Goal: Task Accomplishment & Management: Manage account settings

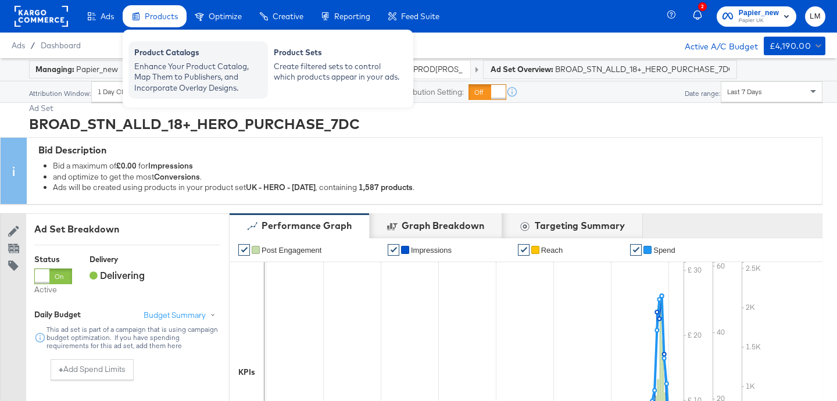
click at [198, 87] on div "Enhance Your Product Catalog, Map Them to Publishers, and Incorporate Overlay D…" at bounding box center [198, 77] width 128 height 33
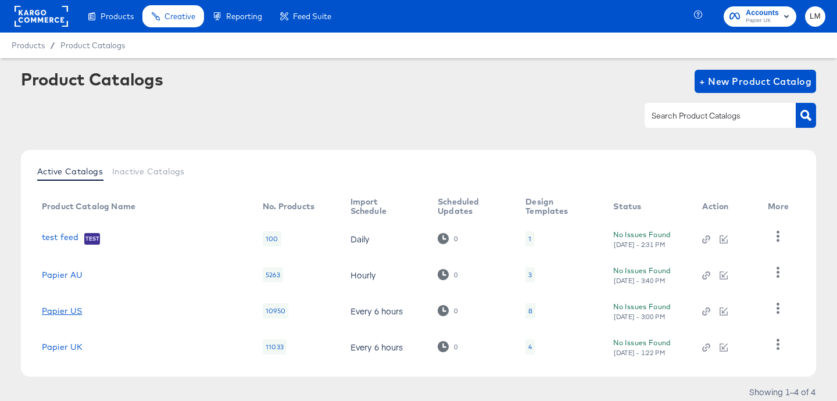
click at [56, 312] on link "Papier US" at bounding box center [62, 310] width 40 height 9
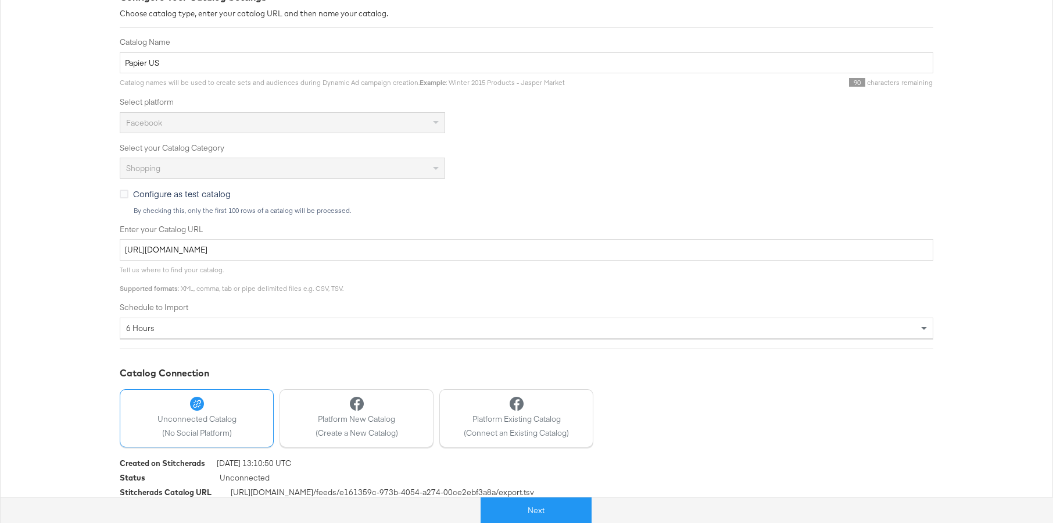
scroll to position [203, 0]
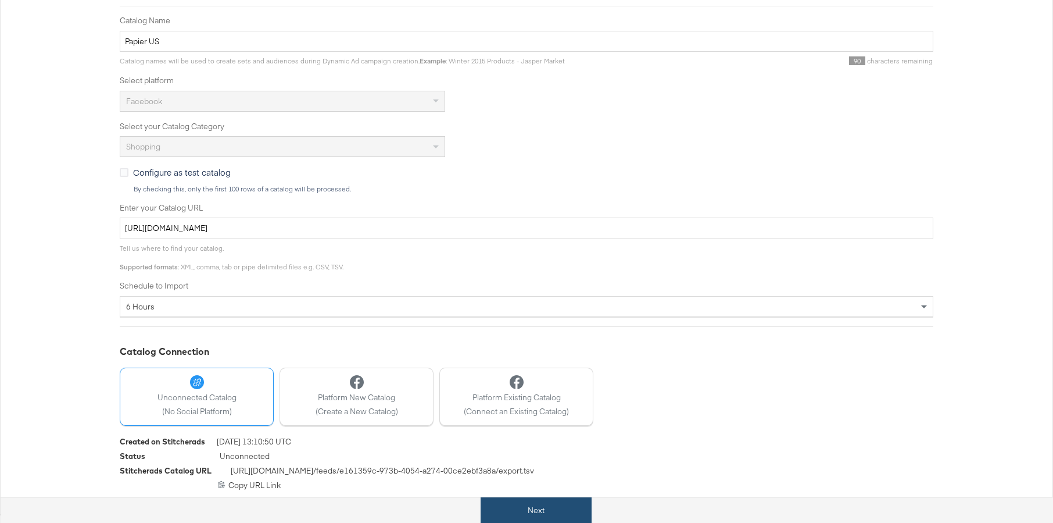
click at [543, 401] on button "Next" at bounding box center [536, 510] width 111 height 26
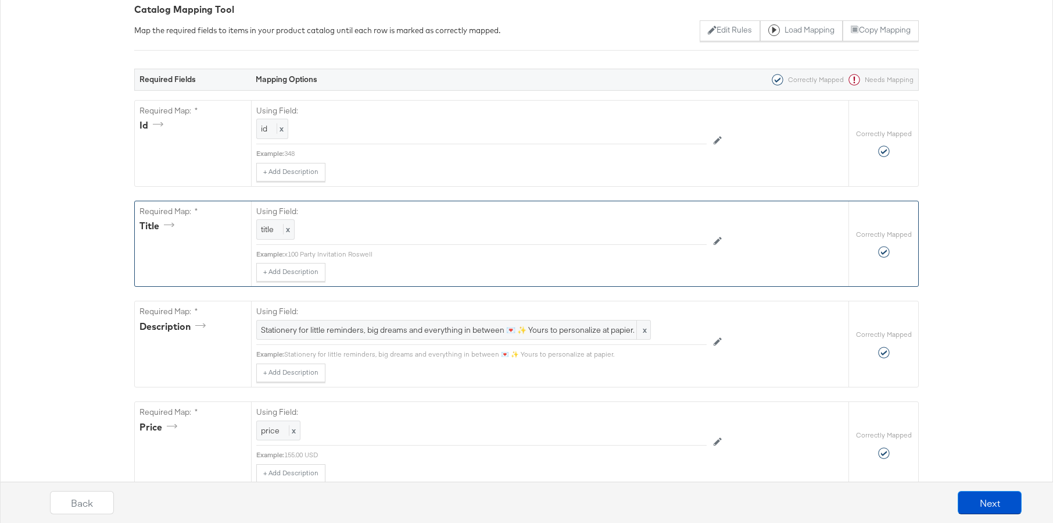
scroll to position [234, 0]
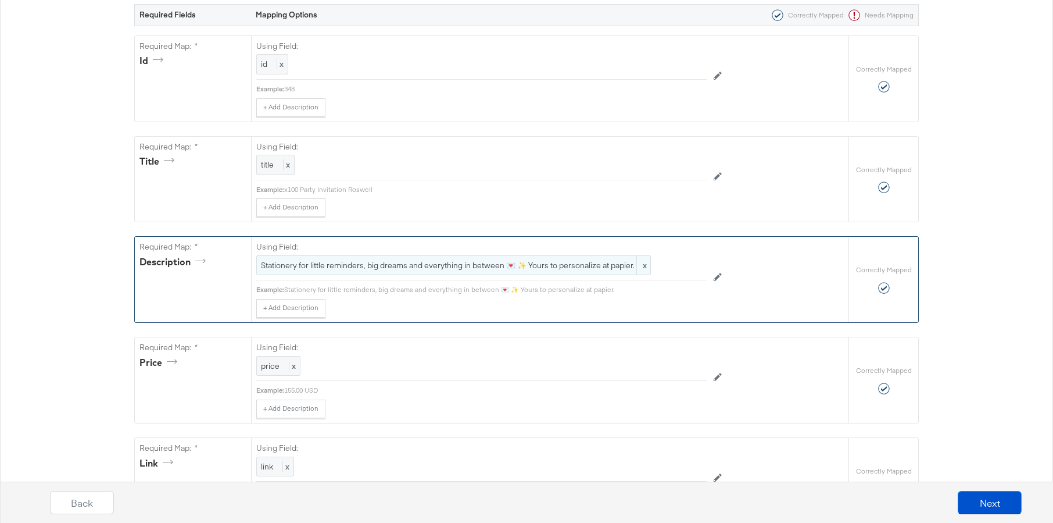
click at [469, 265] on span "Stationery for little reminders, big dreams and everything in between 💌 ✨ Yours…" at bounding box center [453, 265] width 385 height 11
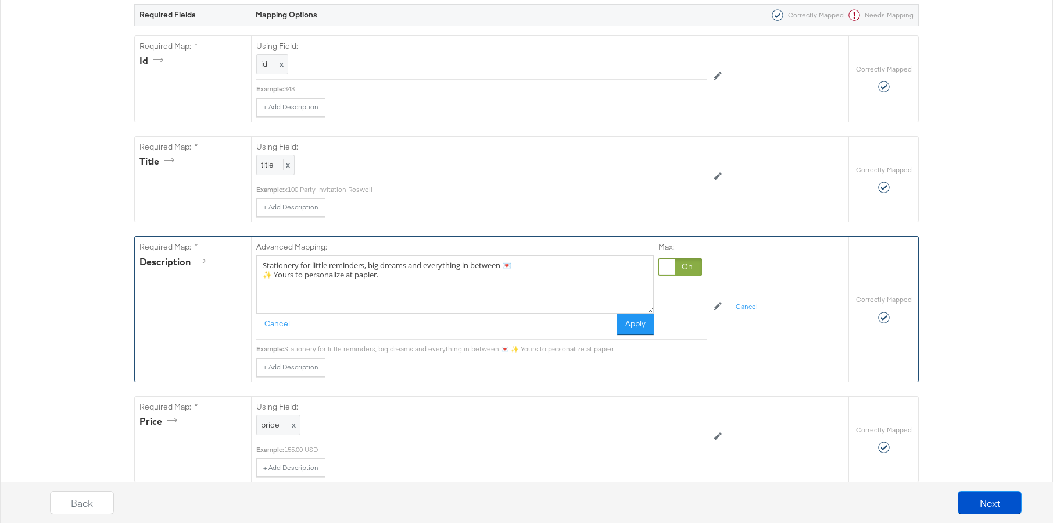
click at [263, 263] on textarea "Stationery for little reminders, big dreams and everything in between 💌 ✨ Yours…" at bounding box center [455, 284] width 398 height 58
paste textarea "🍂 Up to 20% off 🍂"
click at [309, 264] on textarea "🍂 Up to 20% off 🍂 Stationery for little reminders, big dreams and everything in…" at bounding box center [455, 284] width 398 height 58
click at [325, 267] on textarea "🍂 Up to 20% off 🍂 Stationery for little reminders, big dreams and everything in…" at bounding box center [455, 284] width 398 height 58
drag, startPoint x: 455, startPoint y: 264, endPoint x: 261, endPoint y: 265, distance: 193.6
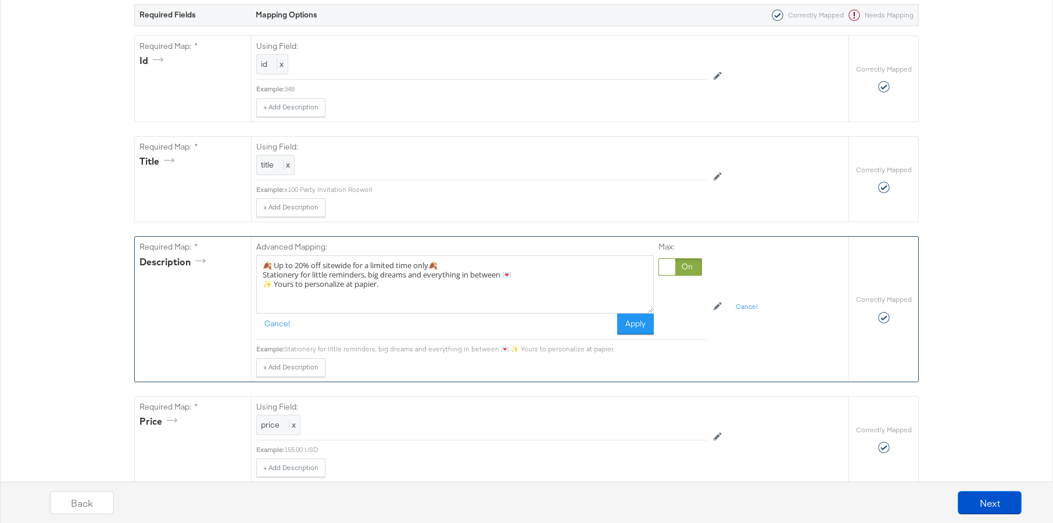
click at [261, 265] on textarea "🍂 Up to 20% off sitewide for a limited time only🍂 Stationery for little reminde…" at bounding box center [455, 284] width 398 height 58
type textarea "🍂 Up to 20% off sitewide for a limited time only🍂 Stationery for little reminde…"
click at [642, 323] on button "Apply" at bounding box center [635, 323] width 37 height 21
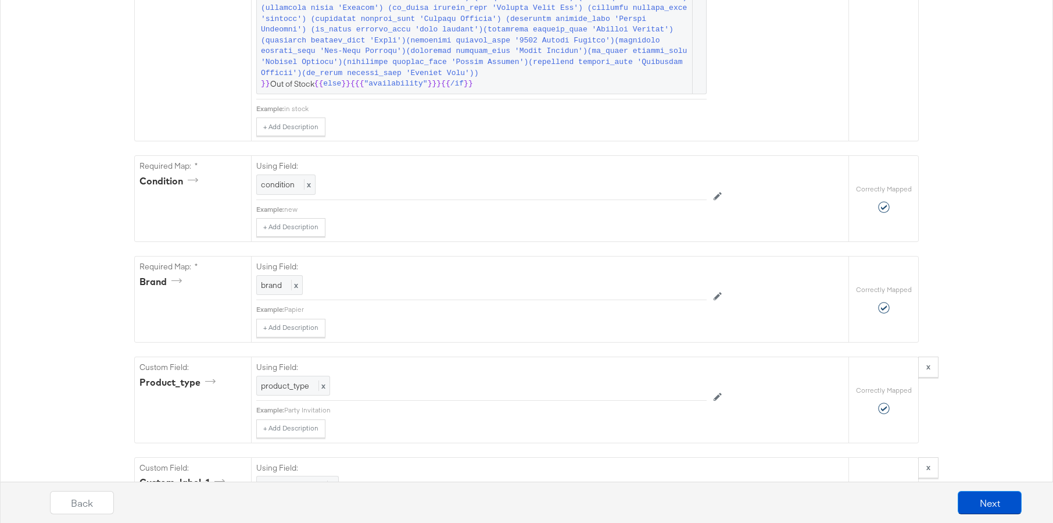
scroll to position [1166, 0]
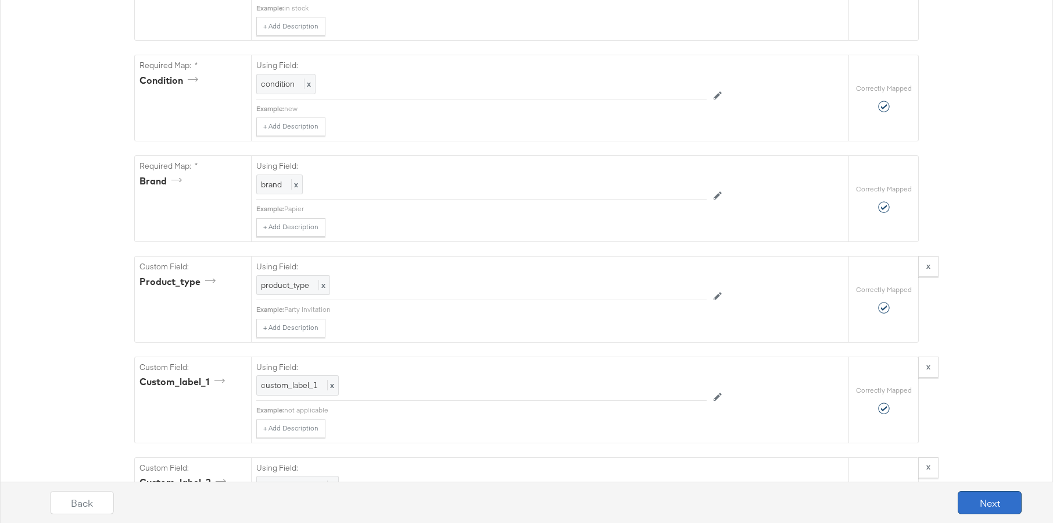
click at [836, 401] on button "Next" at bounding box center [990, 502] width 64 height 23
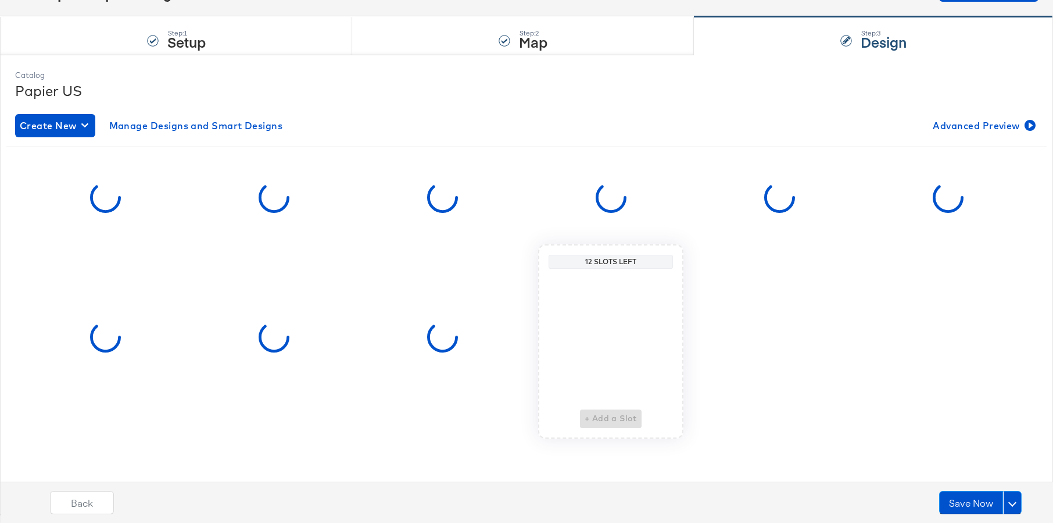
scroll to position [0, 0]
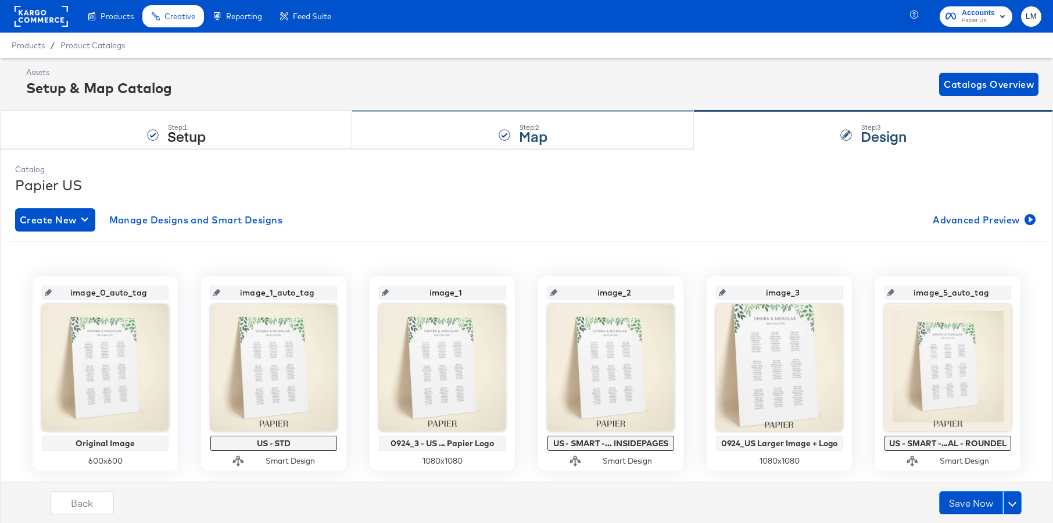
click at [478, 134] on div "Step: 2 Map" at bounding box center [523, 130] width 342 height 38
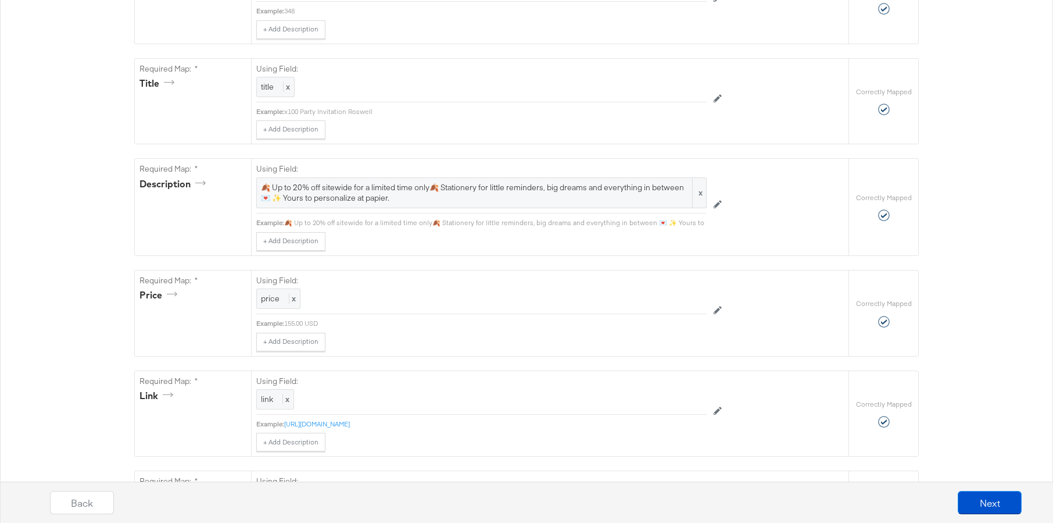
scroll to position [62, 0]
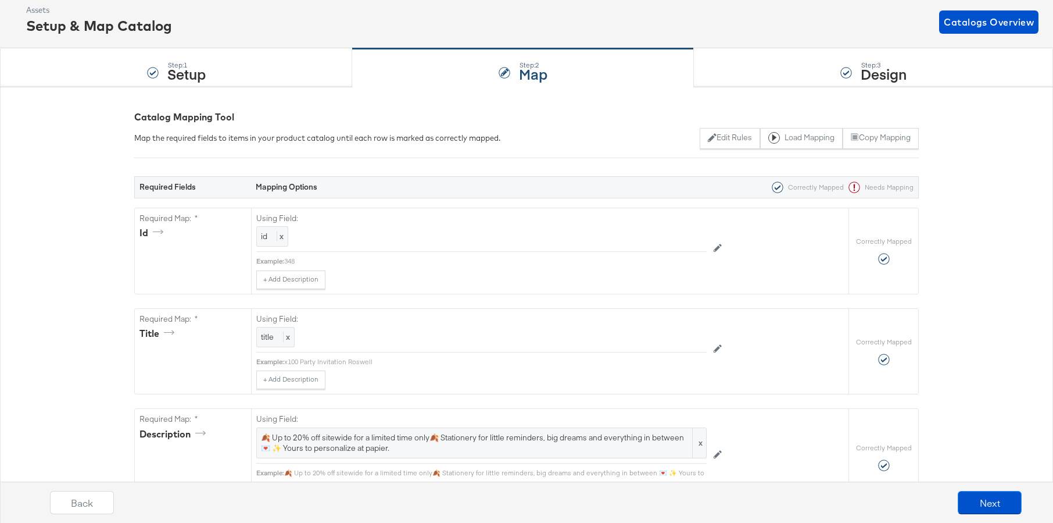
click at [836, 74] on strong "Design" at bounding box center [884, 73] width 46 height 19
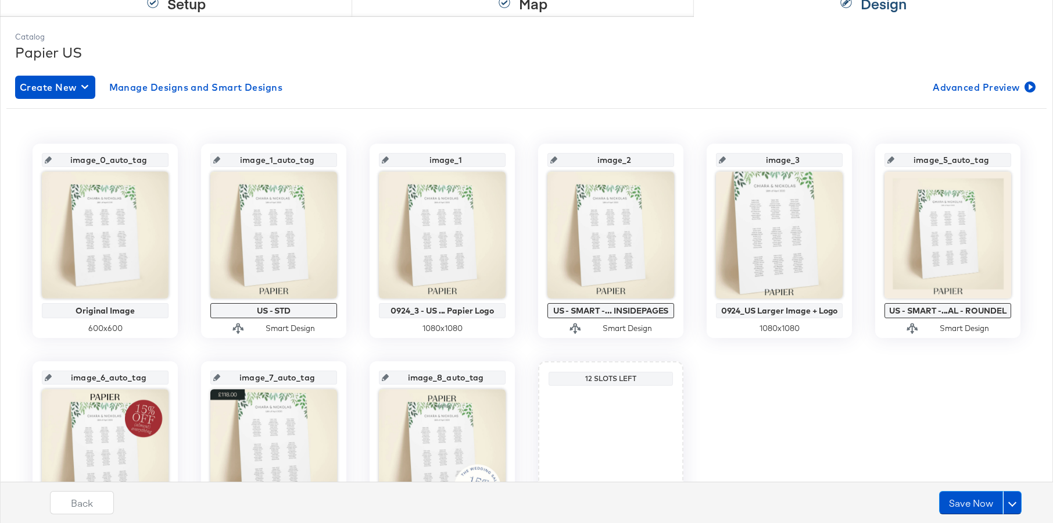
scroll to position [137, 0]
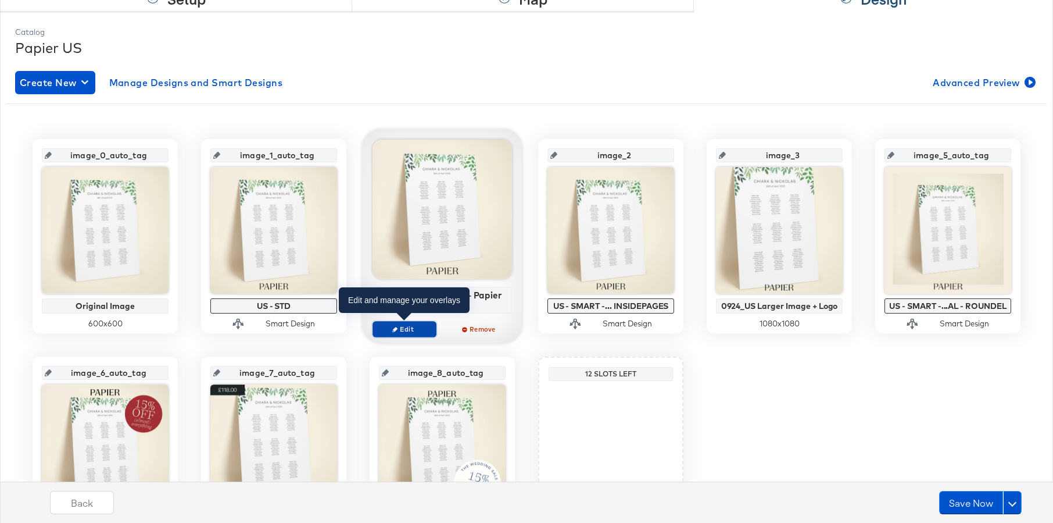
click at [406, 324] on span "Edit" at bounding box center [404, 328] width 53 height 9
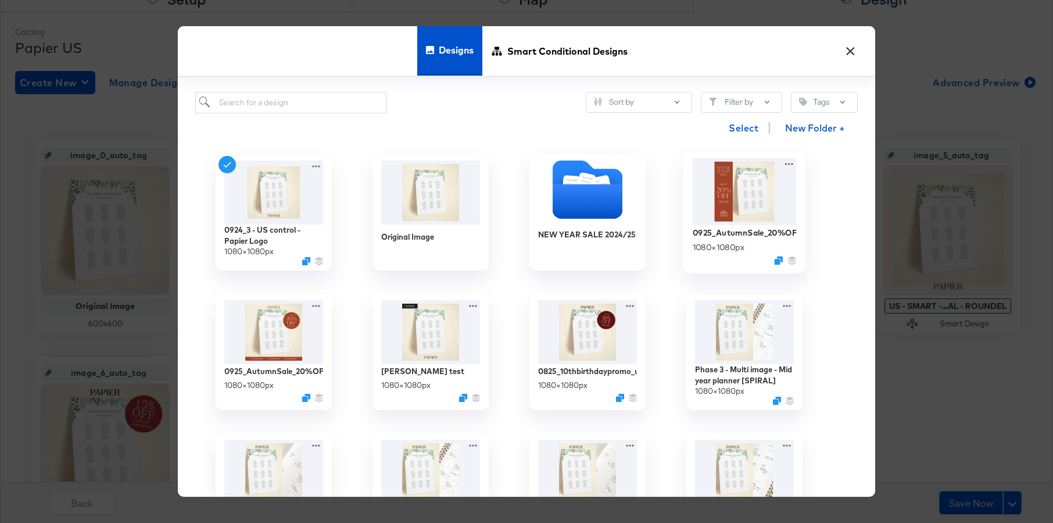
click at [738, 207] on img at bounding box center [745, 191] width 104 height 67
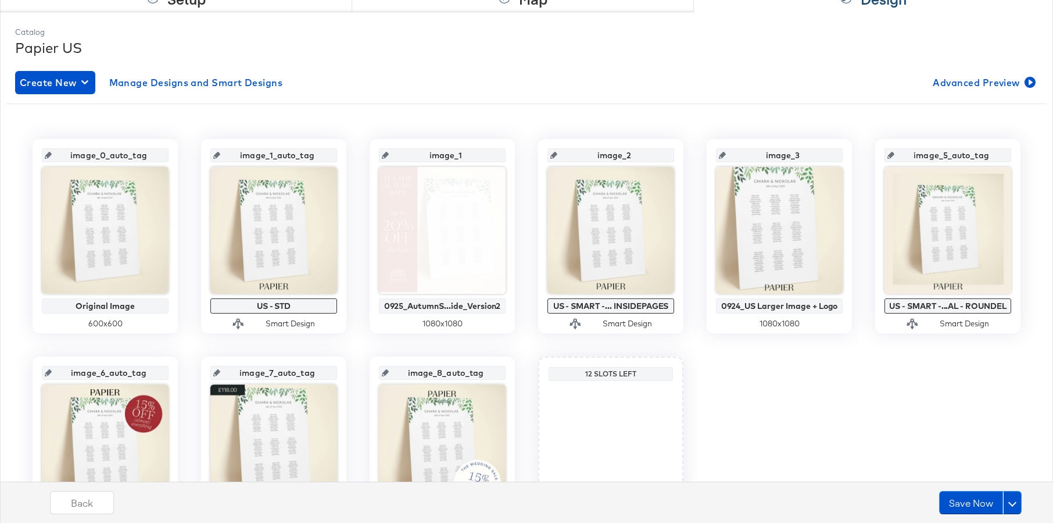
scroll to position [142, 0]
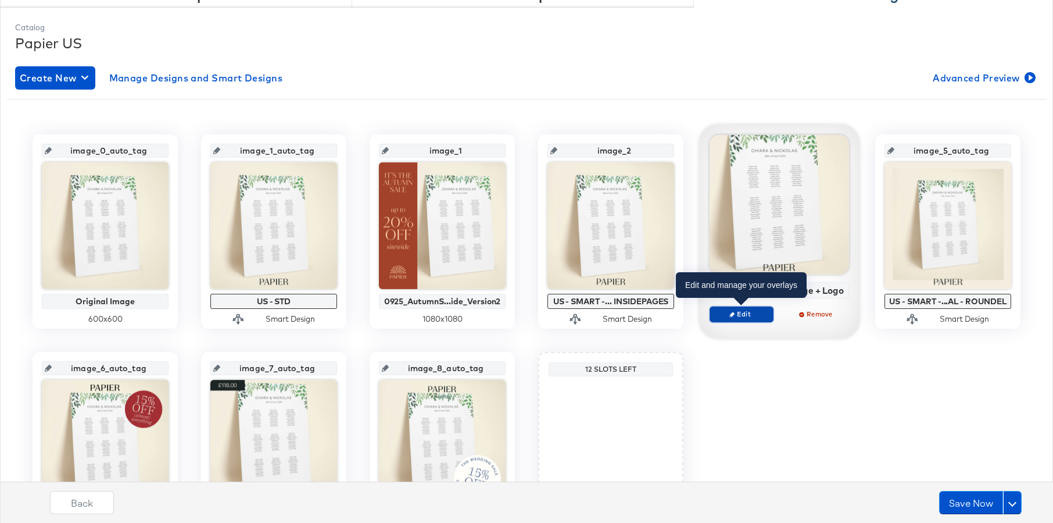
click at [752, 310] on span "Edit" at bounding box center [741, 313] width 53 height 9
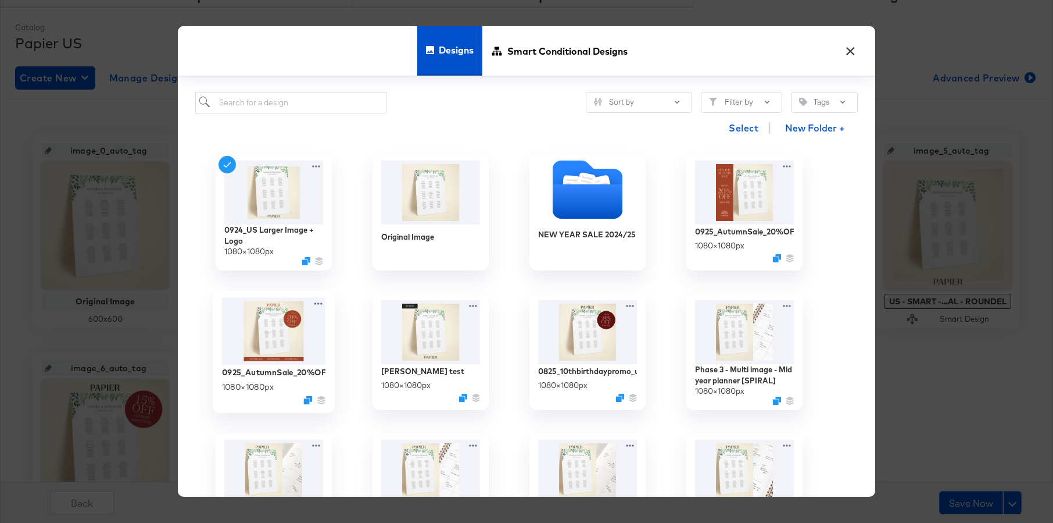
click at [294, 328] on img at bounding box center [274, 331] width 104 height 67
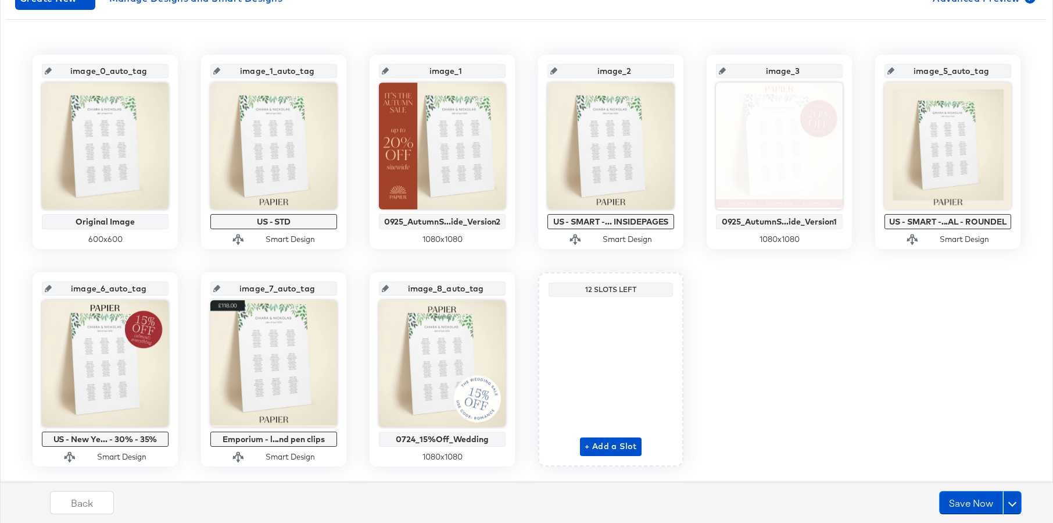
scroll to position [223, 0]
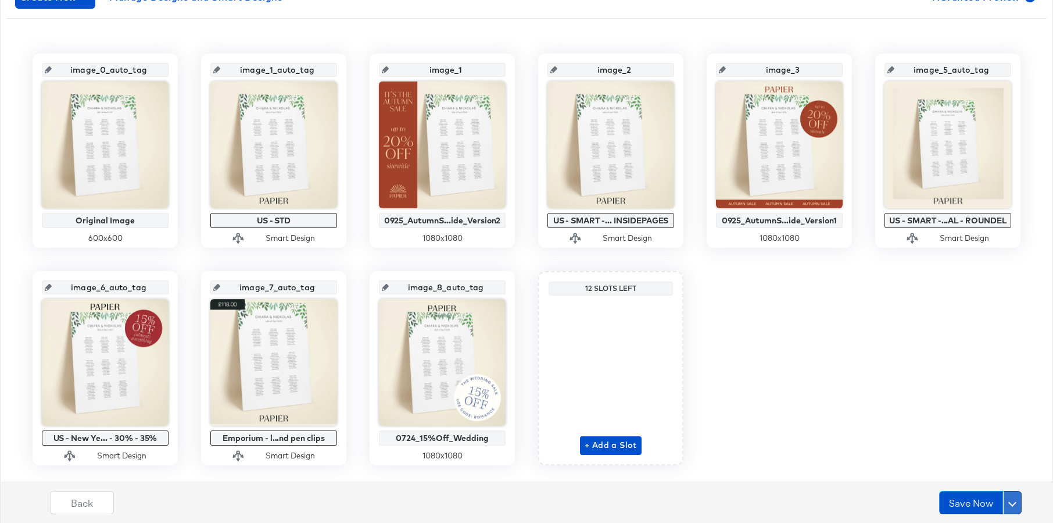
click at [836, 401] on span at bounding box center [1013, 502] width 8 height 8
click at [836, 401] on div "Schedule Save" at bounding box center [985, 479] width 53 height 11
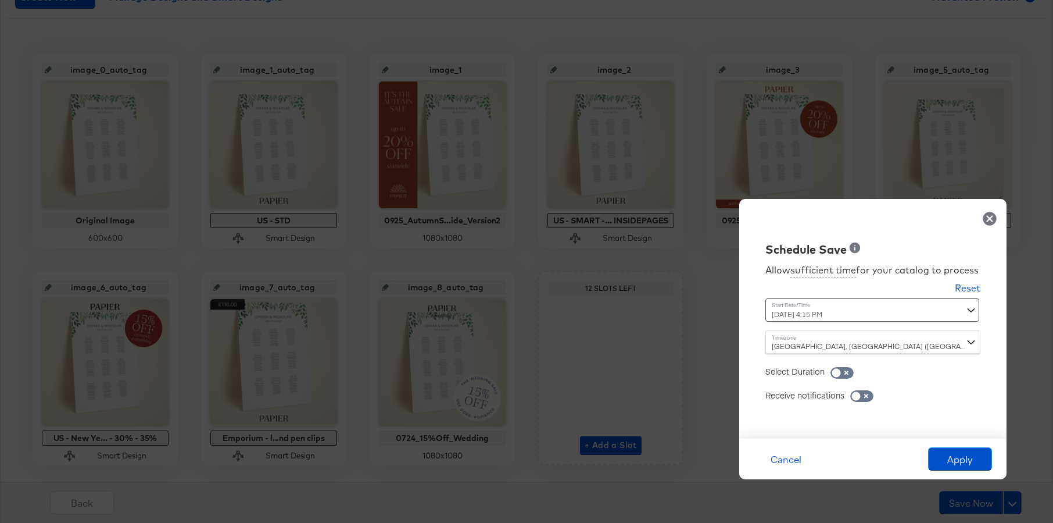
click at [836, 312] on div "[DATE] 4:15 PM ‹ [DATE] › Su Mo Tu We Th Fr Sa 31 1 2 3 4 5 6 7 8 9 10 11 12 13…" at bounding box center [845, 309] width 158 height 23
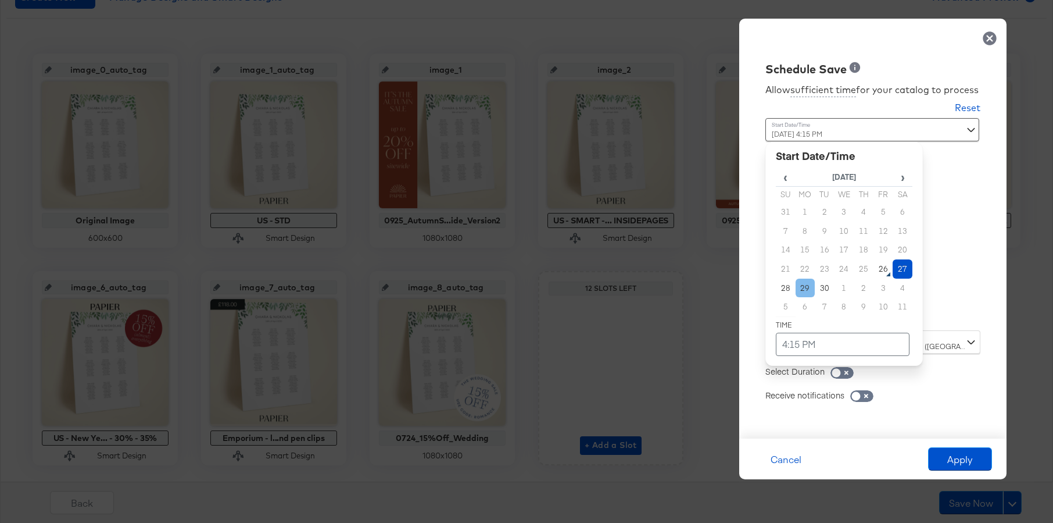
click at [804, 289] on td "29" at bounding box center [806, 287] width 20 height 19
click at [809, 345] on td "4:15 PM" at bounding box center [843, 344] width 134 height 23
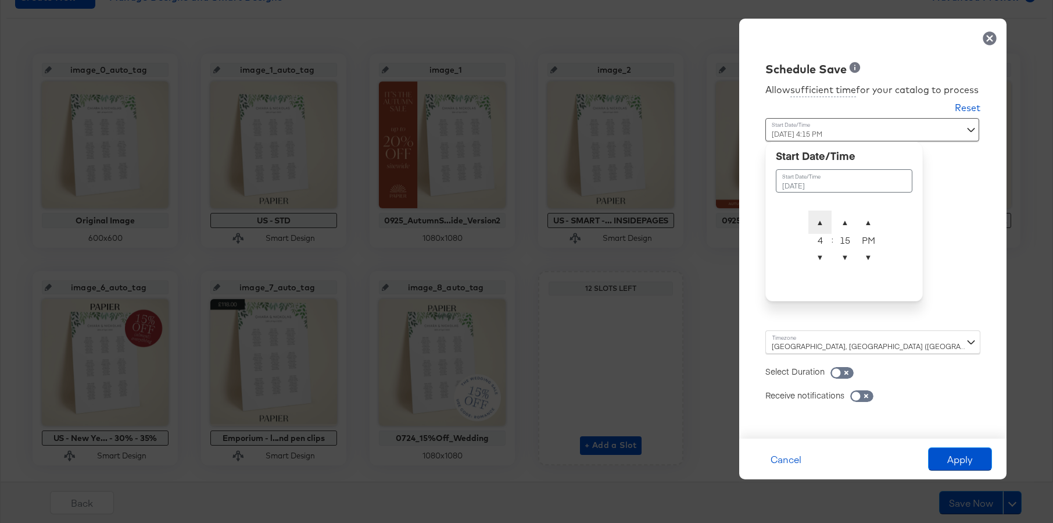
click at [824, 228] on span "▲" at bounding box center [820, 221] width 23 height 23
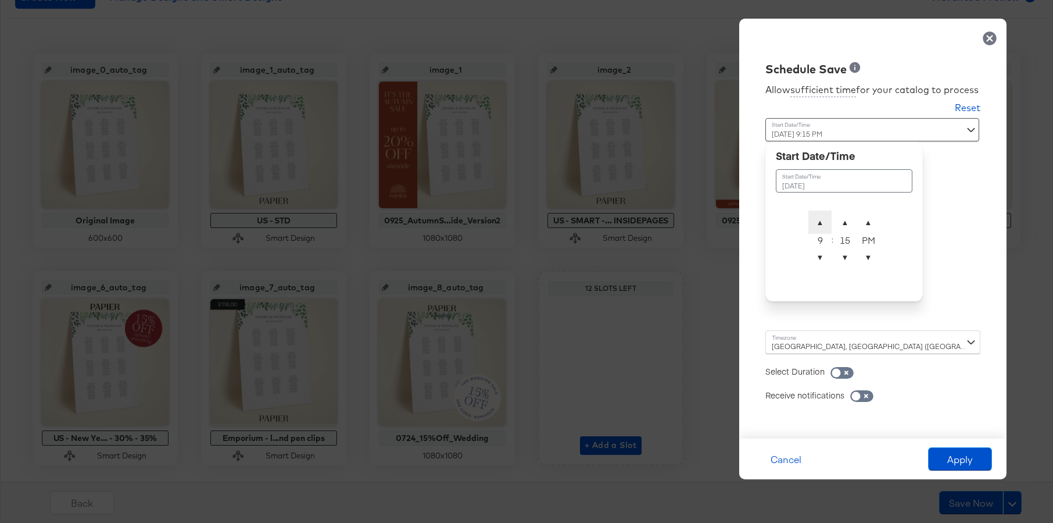
click at [824, 228] on span "▲" at bounding box center [820, 221] width 23 height 23
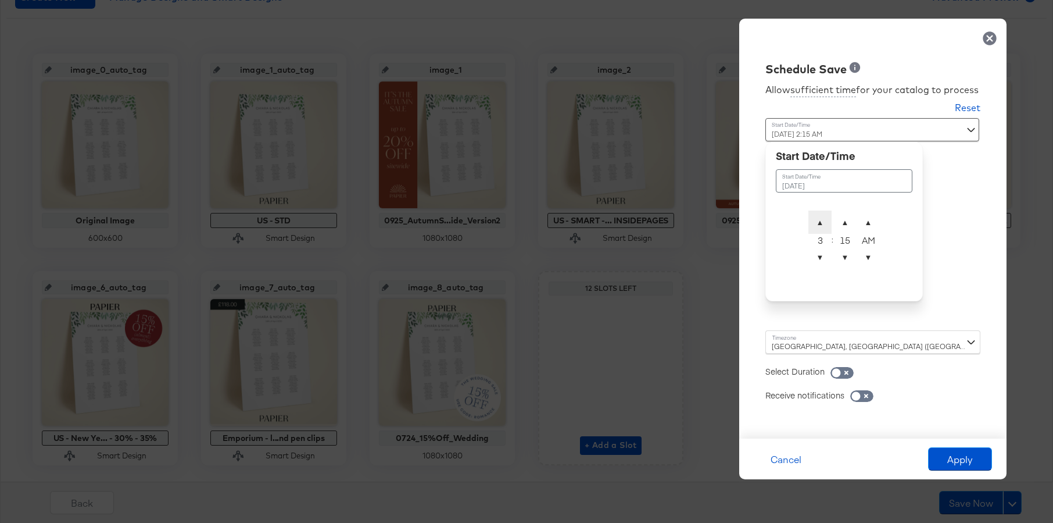
click at [824, 228] on span "▲" at bounding box center [820, 221] width 23 height 23
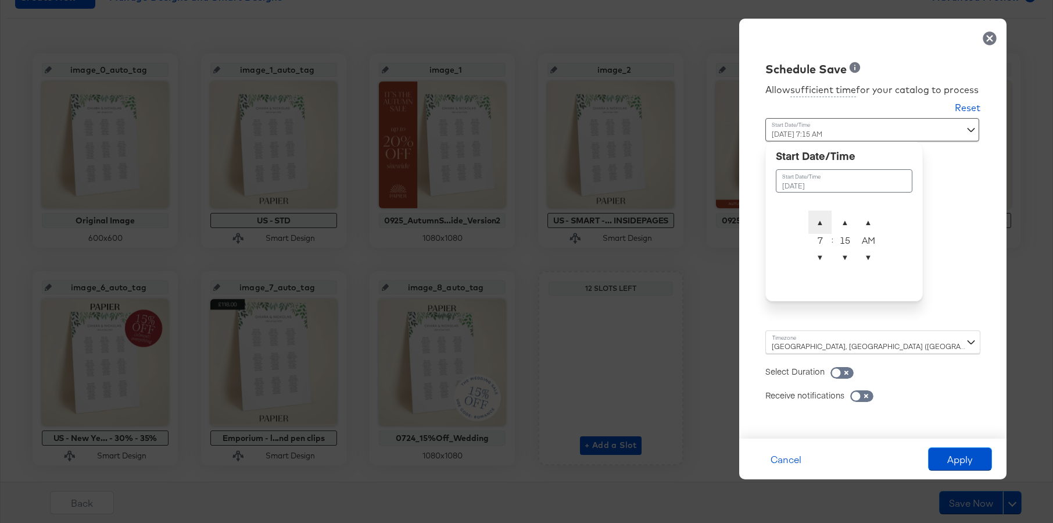
click at [824, 228] on span "▲" at bounding box center [820, 221] width 23 height 23
type input "[DATE] 10:15 AM"
click at [836, 238] on div "Schedule Save Allow sufficient time for your catalog to process Reset Time : [D…" at bounding box center [872, 229] width 267 height 420
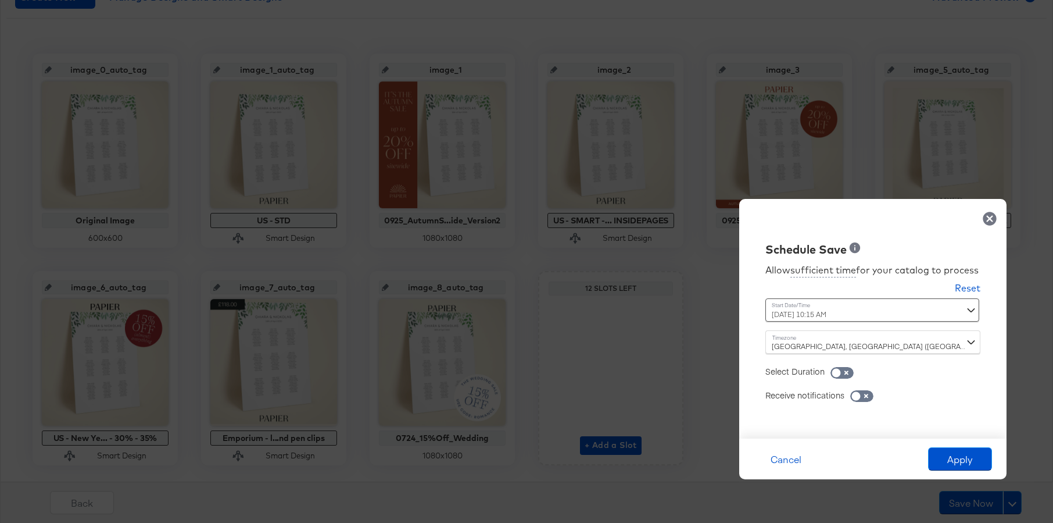
scroll to position [249, 0]
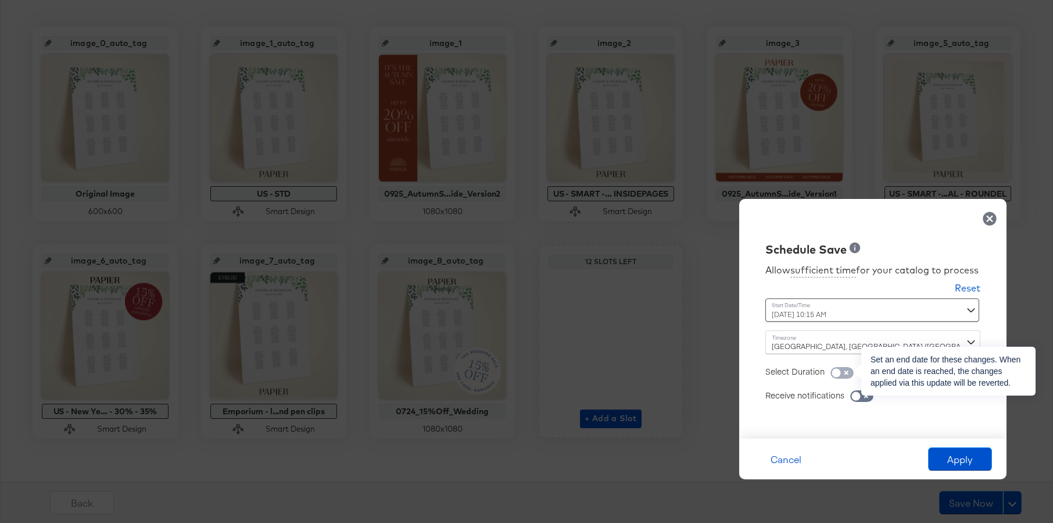
click at [836, 373] on input "checkbox" at bounding box center [836, 376] width 35 height 12
checkbox input "true"
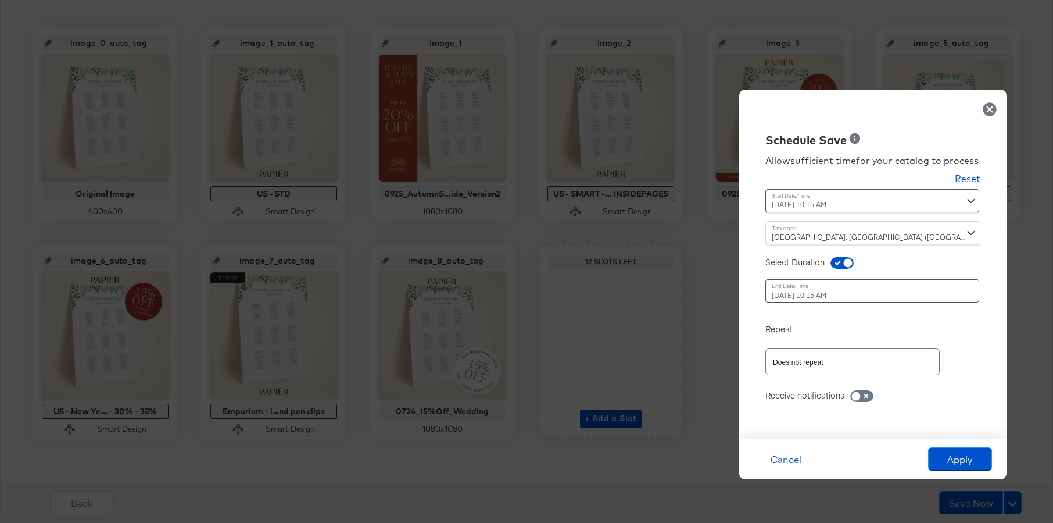
click at [809, 298] on div "[DATE] 10:15 AM ‹ [DATE] › Su Mo Tu We Th Fr Sa 31 1 2 3 4 5 6 7 8 9 10 11 12 1…" at bounding box center [845, 290] width 158 height 23
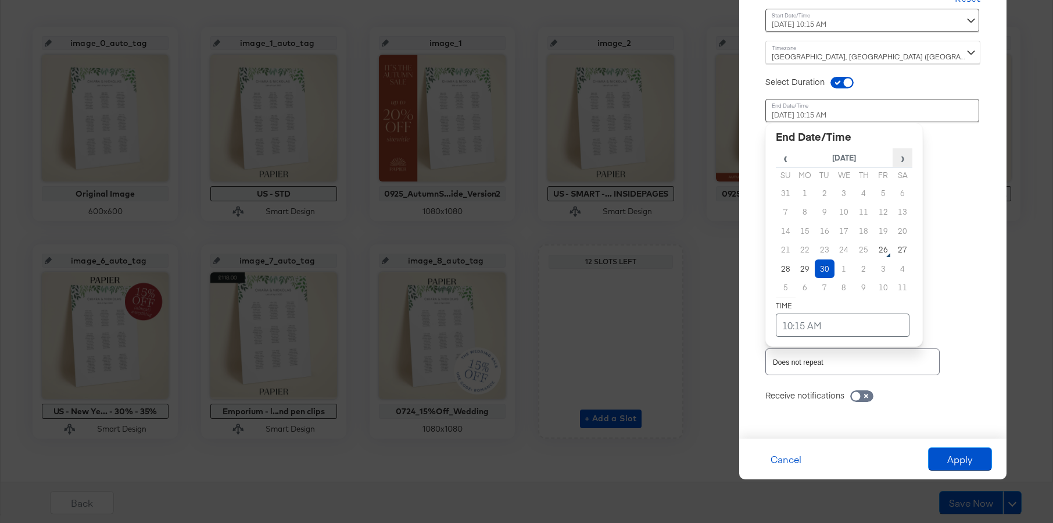
click at [836, 156] on span "›" at bounding box center [902, 157] width 19 height 17
click at [801, 229] on td "13" at bounding box center [806, 230] width 20 height 19
click at [805, 323] on td "10:15 AM" at bounding box center [843, 324] width 134 height 23
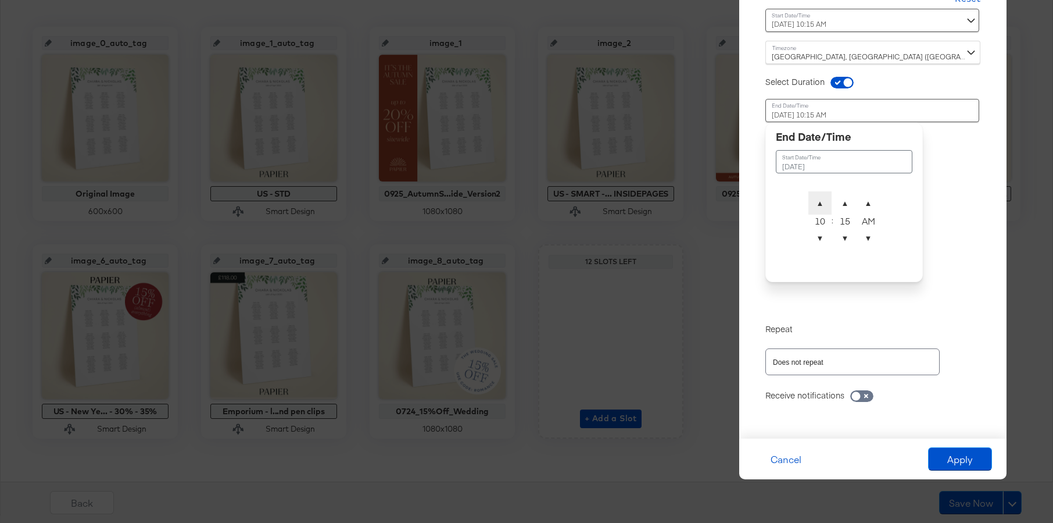
click at [819, 209] on span "▲" at bounding box center [820, 202] width 23 height 23
click at [820, 239] on span "▼" at bounding box center [820, 237] width 23 height 23
type input "[DATE] 9:15 AM"
click at [836, 246] on div "Allow sufficient time for your catalog to process Reset Time : [DATE] 10:15 AM …" at bounding box center [873, 197] width 250 height 459
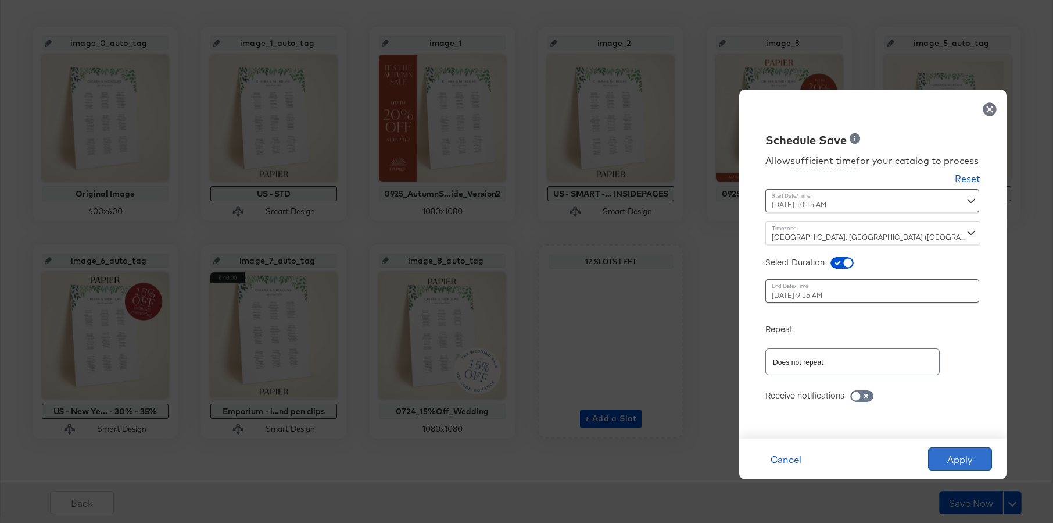
click at [836, 401] on button "Apply" at bounding box center [960, 458] width 64 height 23
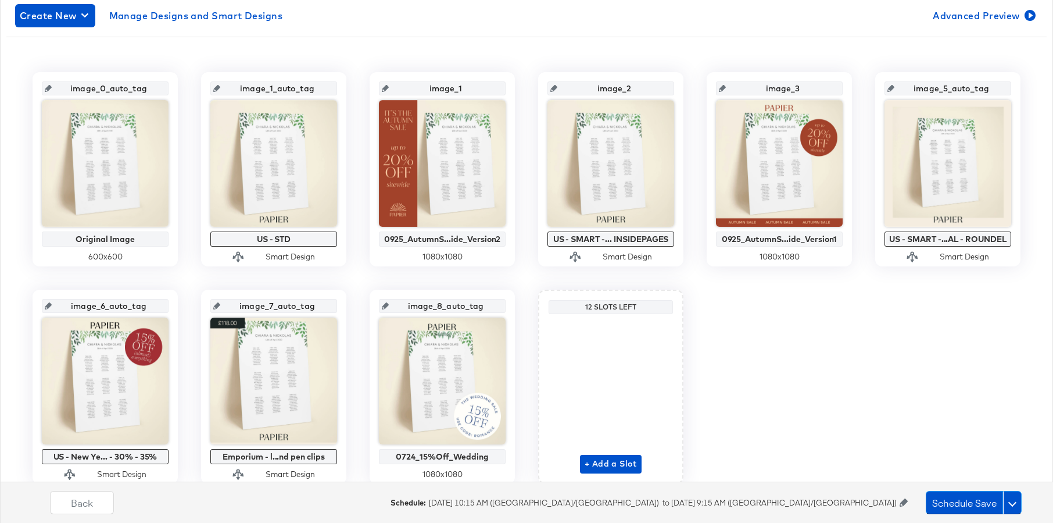
scroll to position [205, 0]
click at [836, 401] on button "Schedule Save" at bounding box center [964, 502] width 77 height 23
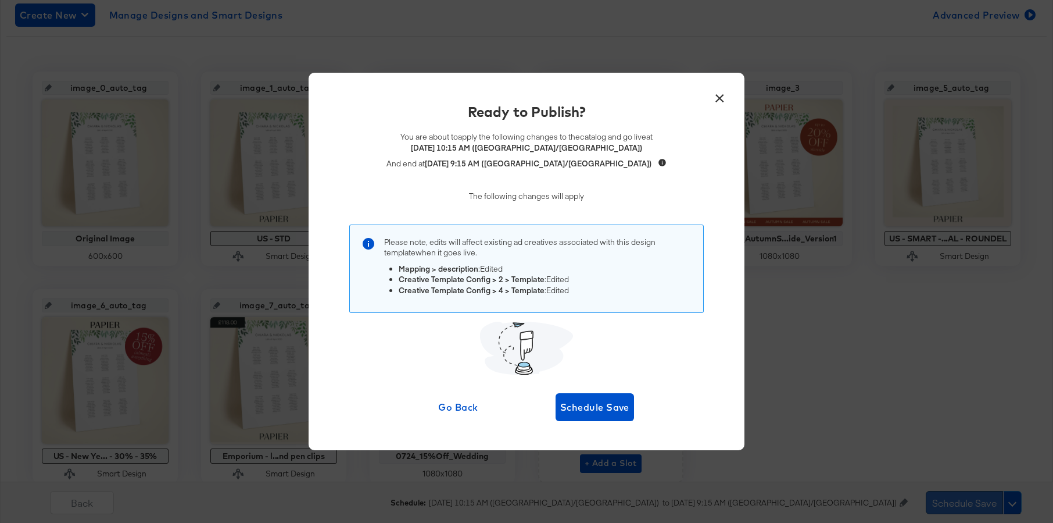
scroll to position [0, 0]
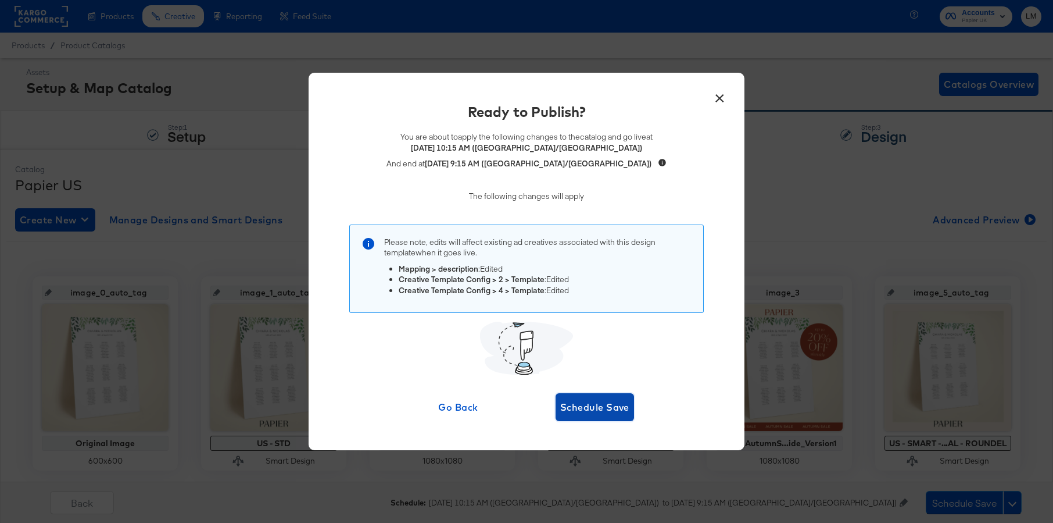
click at [622, 401] on span "Schedule Save" at bounding box center [594, 407] width 69 height 16
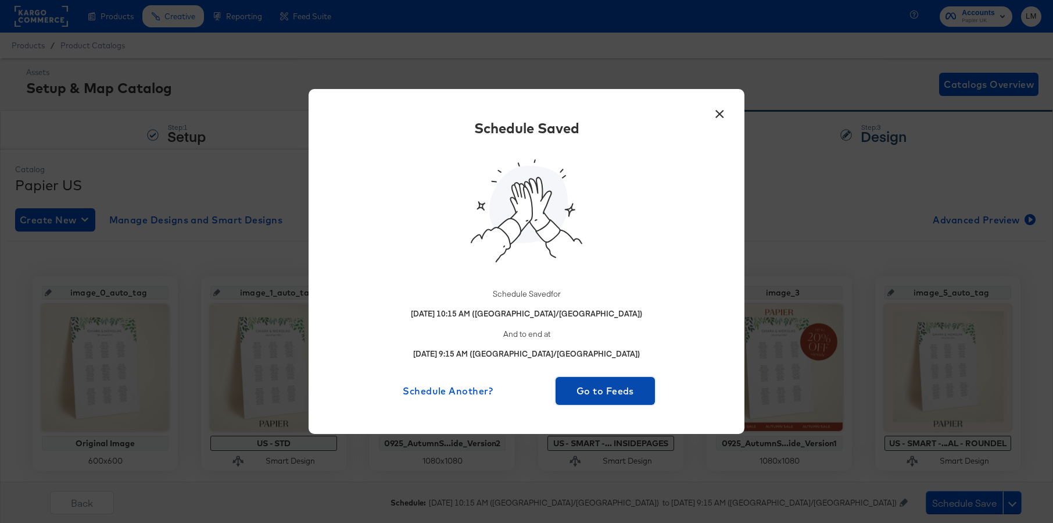
click at [602, 396] on span "Go to Feeds" at bounding box center [605, 390] width 90 height 16
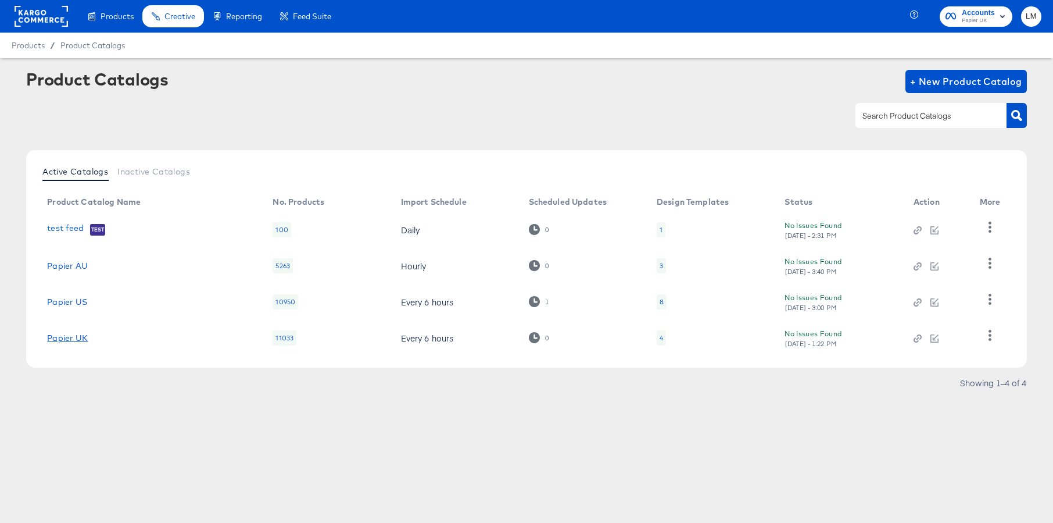
click at [67, 337] on link "Papier UK" at bounding box center [67, 337] width 41 height 9
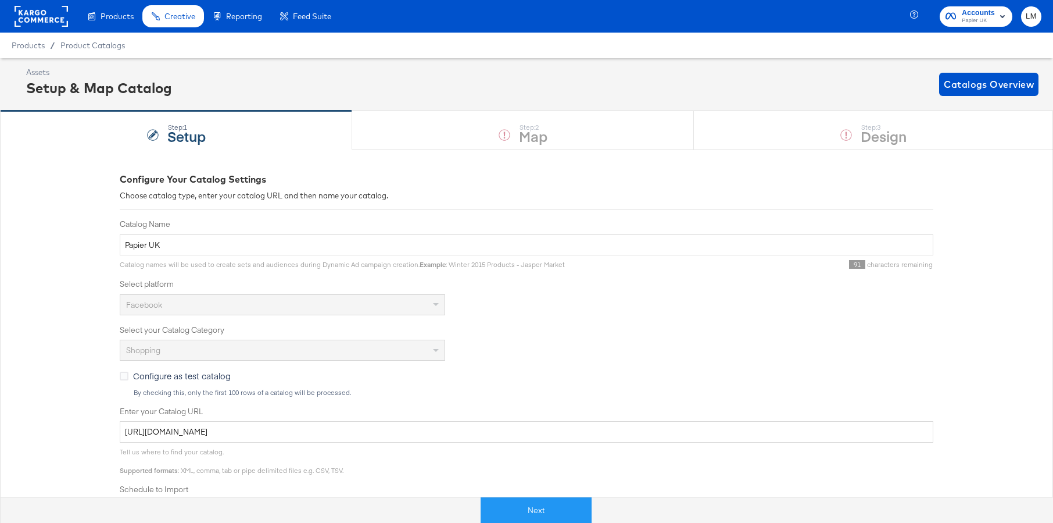
scroll to position [203, 0]
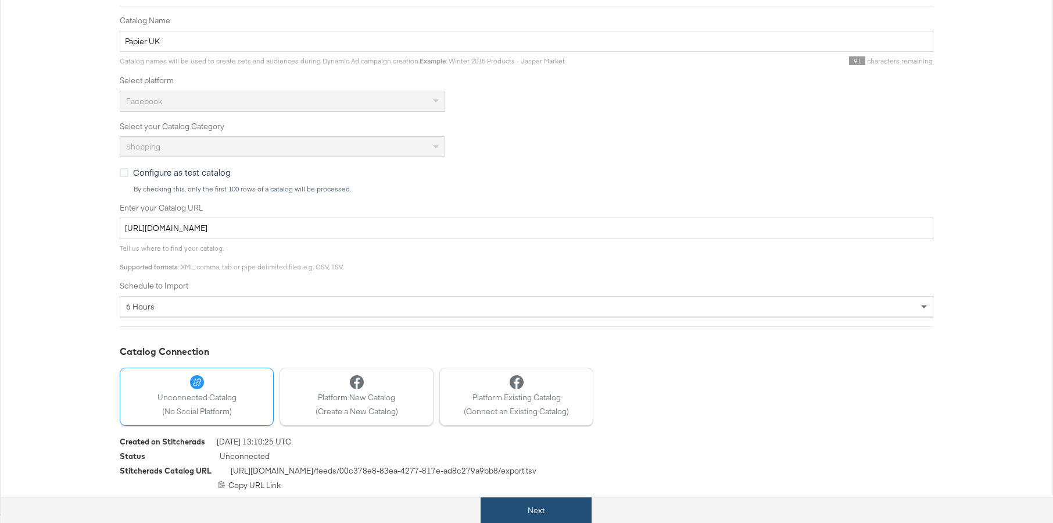
click at [533, 401] on button "Next" at bounding box center [536, 510] width 111 height 26
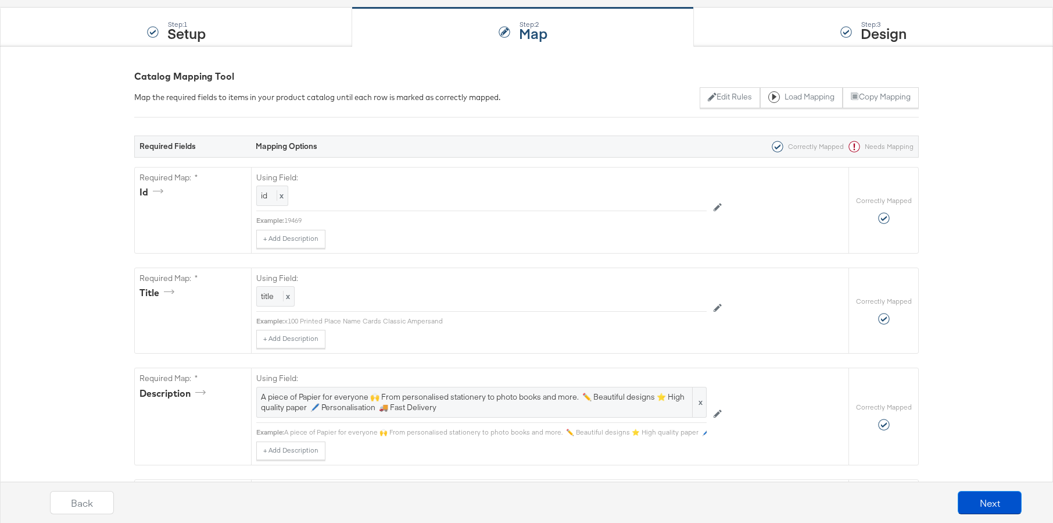
scroll to position [247, 0]
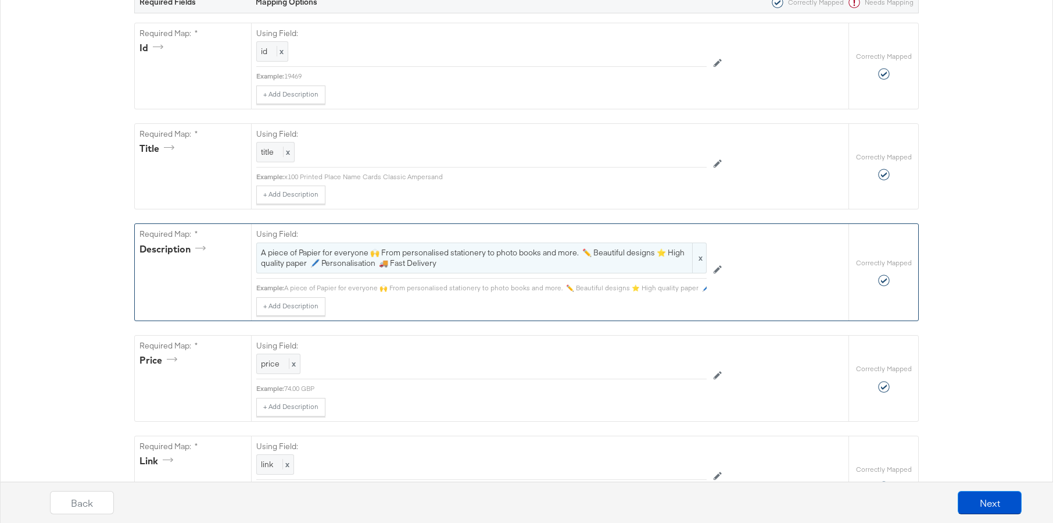
click at [285, 258] on span "A piece of Papier for everyone 🙌 From personalised stationery to photo books an…" at bounding box center [481, 258] width 441 height 22
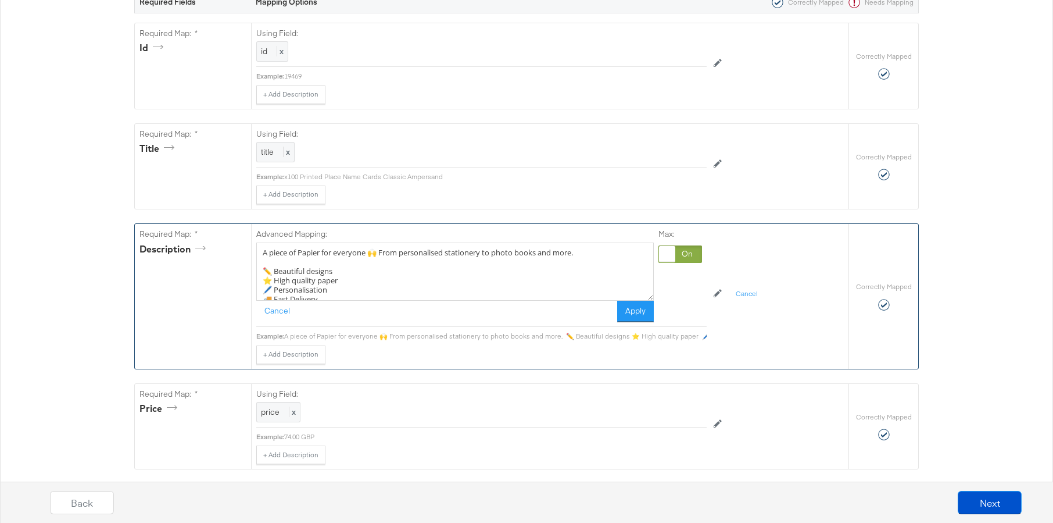
click at [276, 259] on textarea "A piece of Papier for everyone 🙌 From personalised stationery to photo books an…" at bounding box center [455, 271] width 398 height 58
paste textarea "🍂 Up to 20% off sitewide for a limited time only🍂"
type textarea "A piece of Papier for everyone 🙌 From personalised stationery to photo books an…"
click at [634, 311] on button "Apply" at bounding box center [635, 311] width 37 height 21
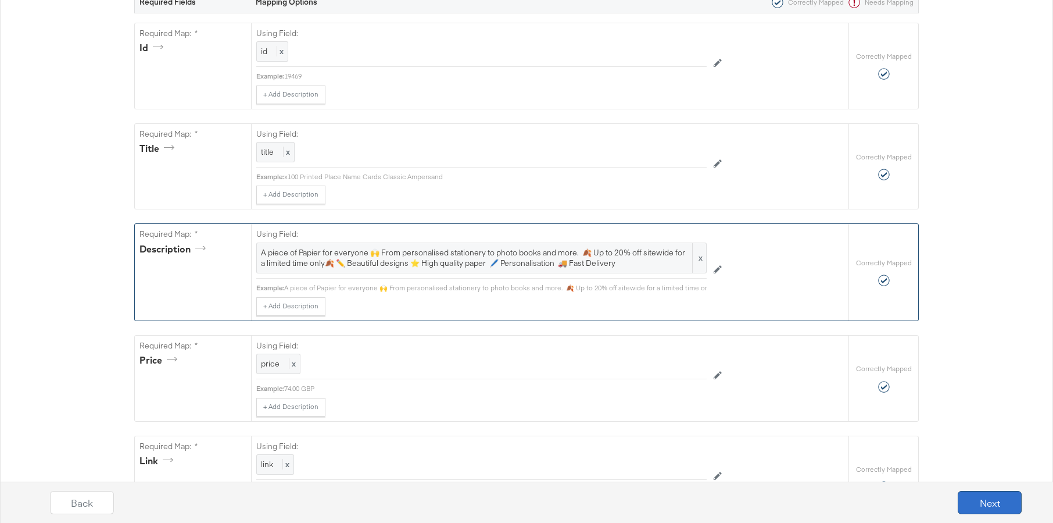
click at [836, 401] on button "Next" at bounding box center [990, 502] width 64 height 23
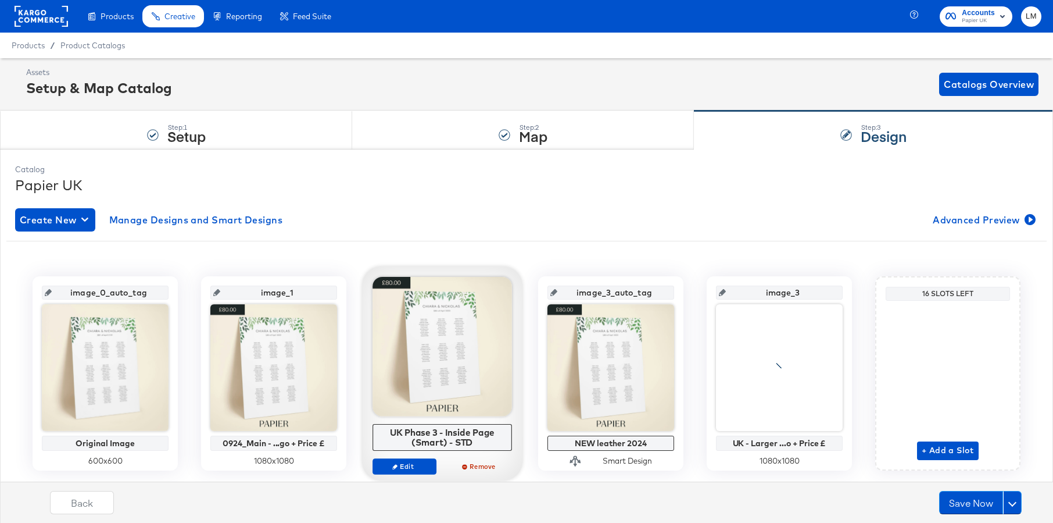
scroll to position [32, 0]
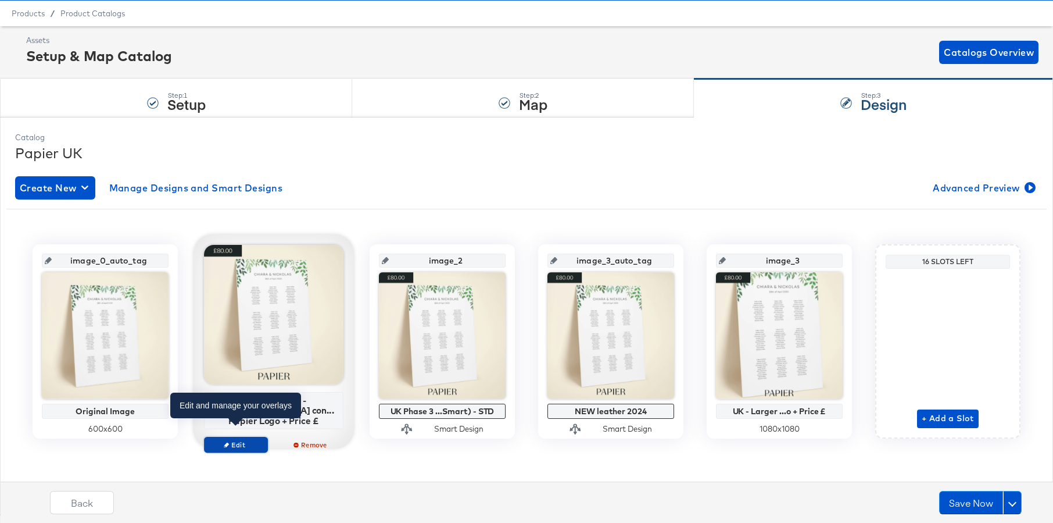
click at [256, 401] on span "Edit" at bounding box center [235, 444] width 53 height 9
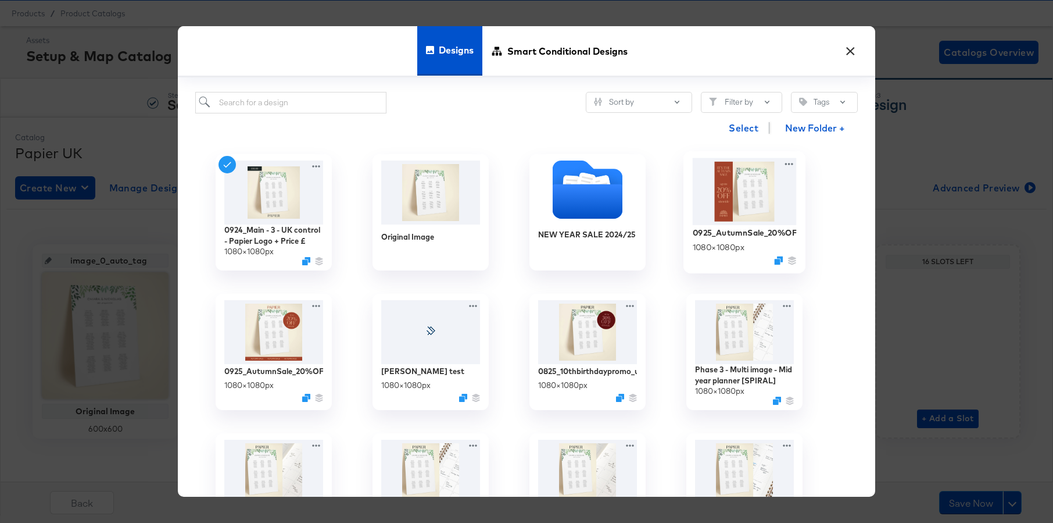
click at [740, 202] on img at bounding box center [745, 191] width 104 height 67
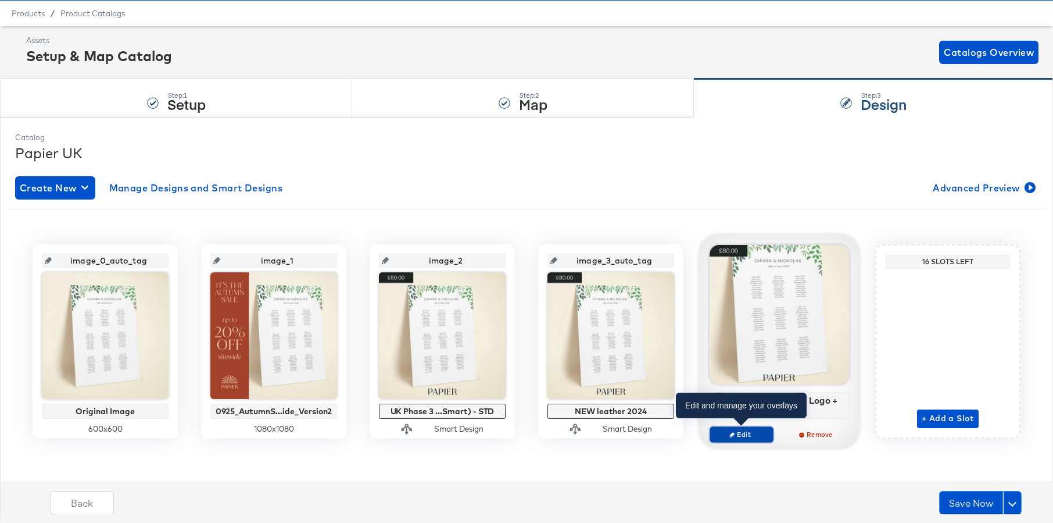
click at [732, 401] on span "Edit" at bounding box center [741, 434] width 53 height 9
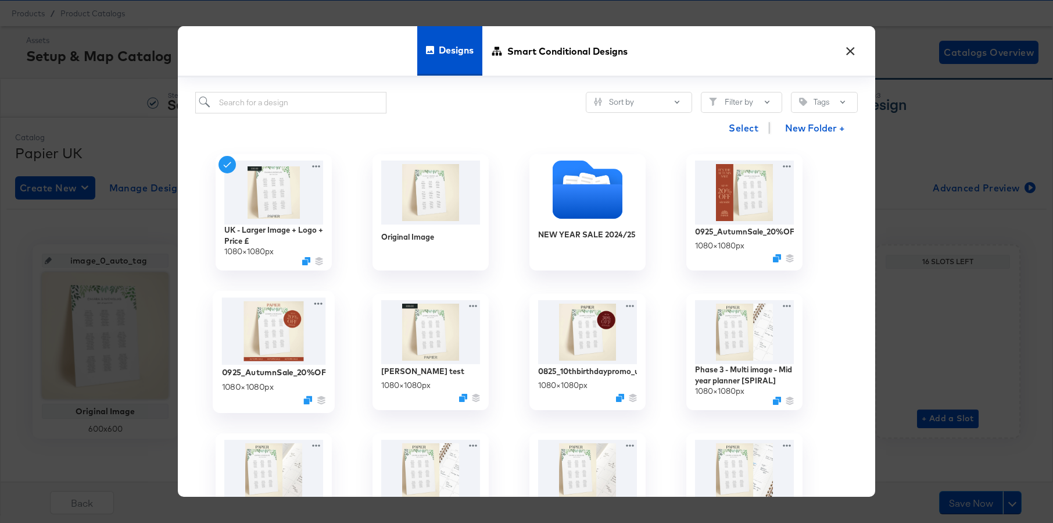
click at [292, 346] on img at bounding box center [274, 331] width 104 height 67
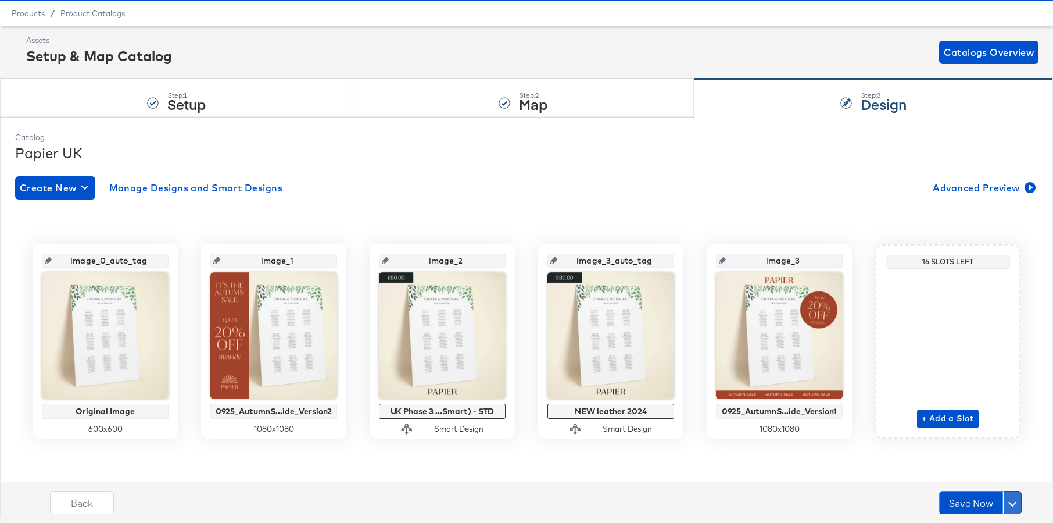
click at [836, 401] on button at bounding box center [1012, 502] width 19 height 23
click at [836, 401] on div "Schedule Save" at bounding box center [985, 479] width 53 height 11
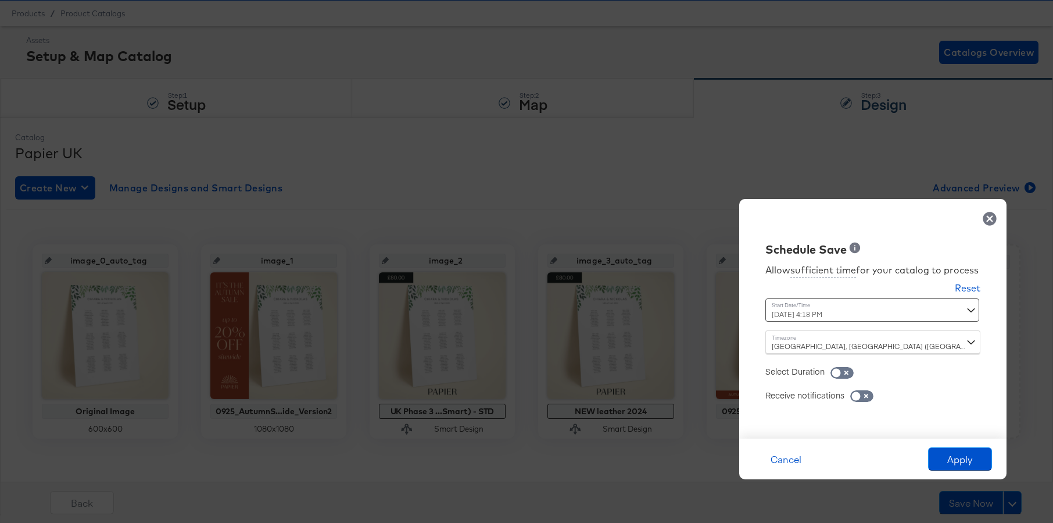
click at [821, 313] on div "[DATE] 4:18 PM ‹ [DATE] › Su Mo Tu We Th Fr Sa 31 1 2 3 4 5 6 7 8 9 10 11 12 13…" at bounding box center [845, 309] width 158 height 23
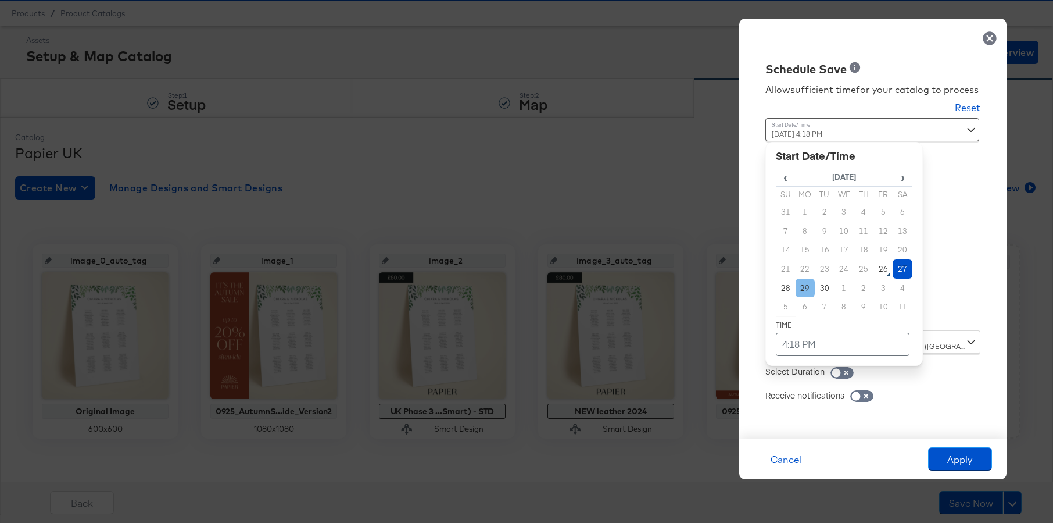
click at [803, 291] on td "29" at bounding box center [806, 287] width 20 height 19
click at [796, 340] on td "4:18 PM" at bounding box center [843, 344] width 134 height 23
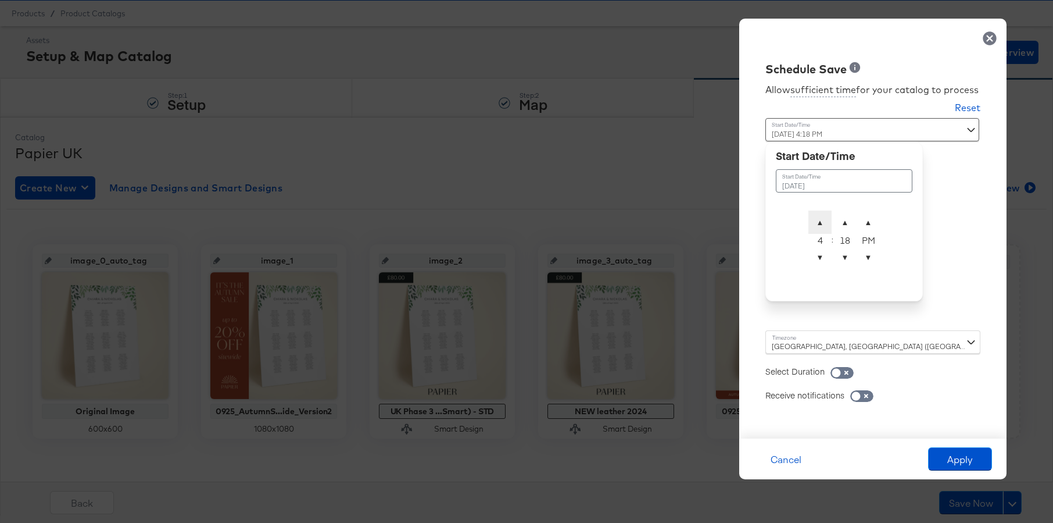
click at [821, 226] on span "▲" at bounding box center [820, 221] width 23 height 23
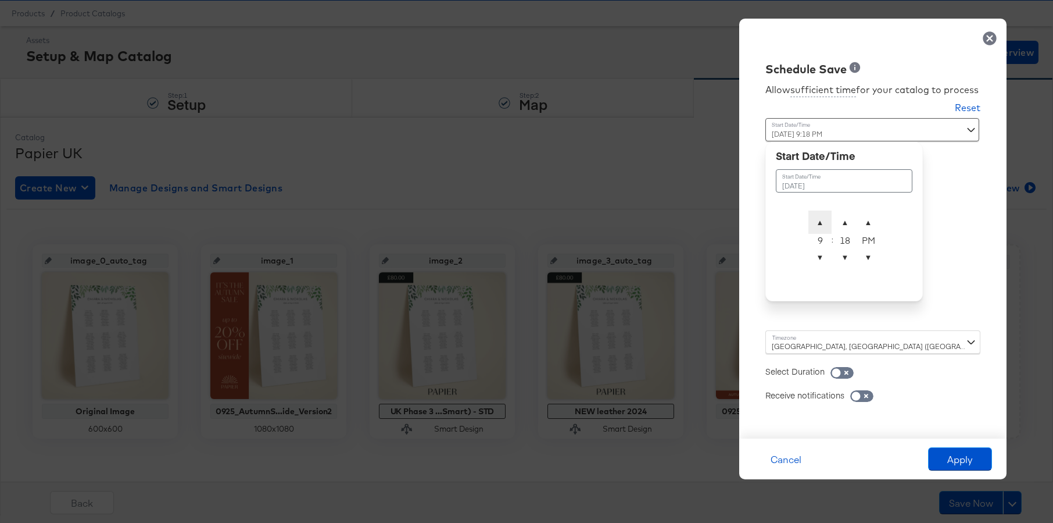
click at [821, 226] on span "▲" at bounding box center [820, 221] width 23 height 23
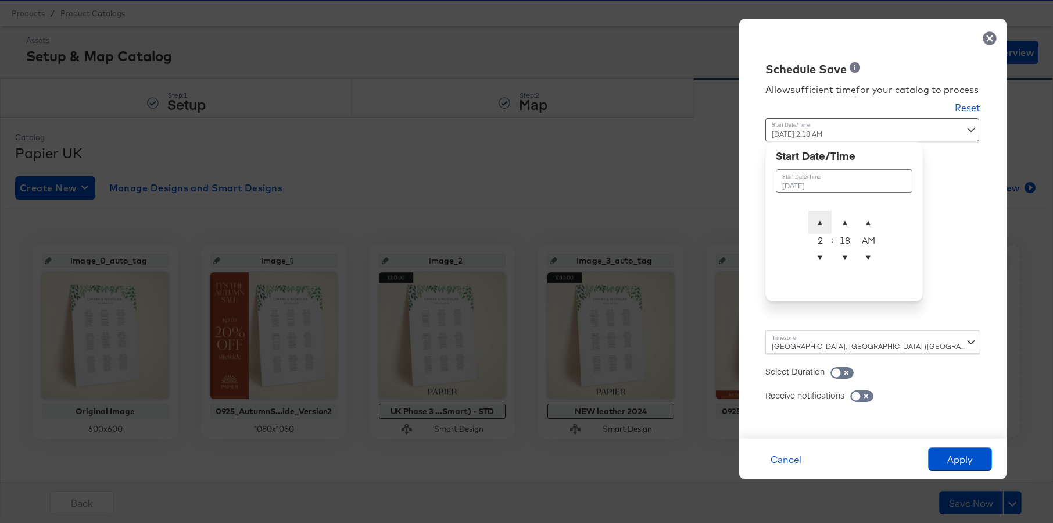
click at [821, 226] on span "▲" at bounding box center [820, 221] width 23 height 23
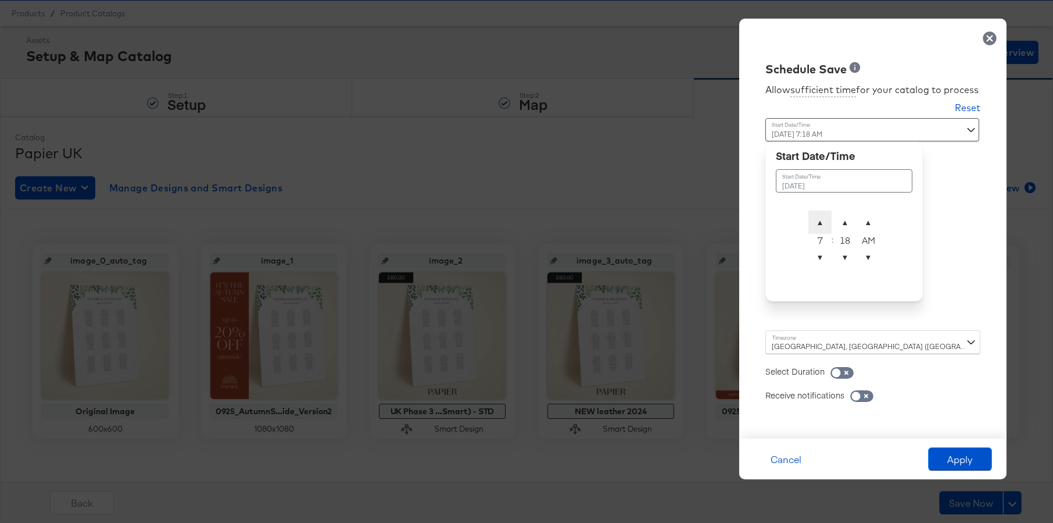
click at [821, 226] on span "▲" at bounding box center [820, 221] width 23 height 23
click at [836, 253] on span "▼" at bounding box center [845, 256] width 23 height 23
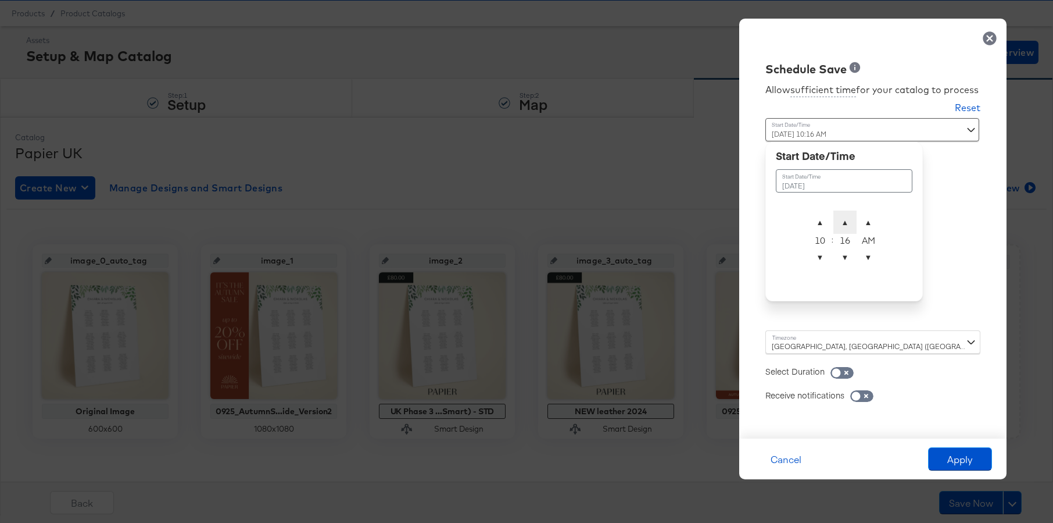
click at [836, 223] on span "▲" at bounding box center [845, 221] width 23 height 23
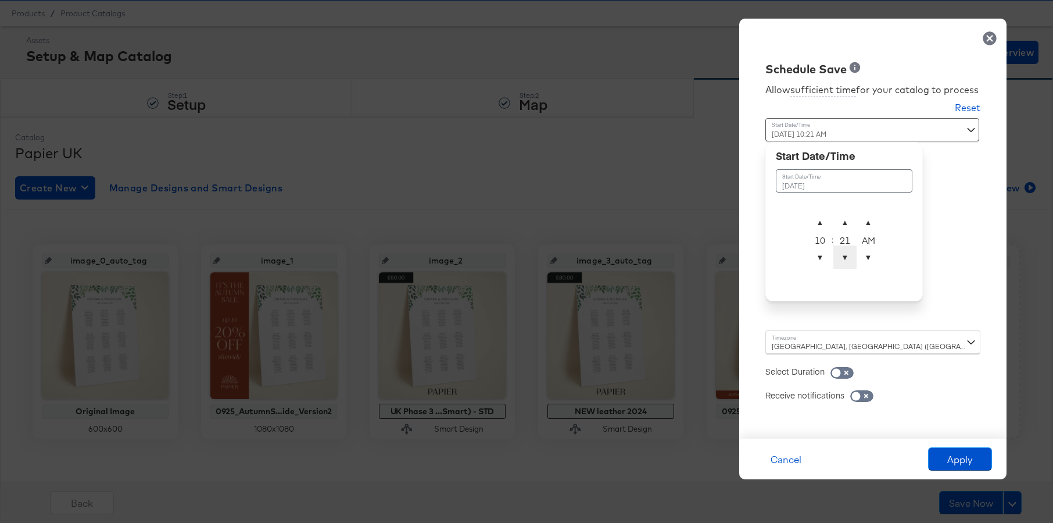
click at [836, 255] on span "▼" at bounding box center [845, 256] width 23 height 23
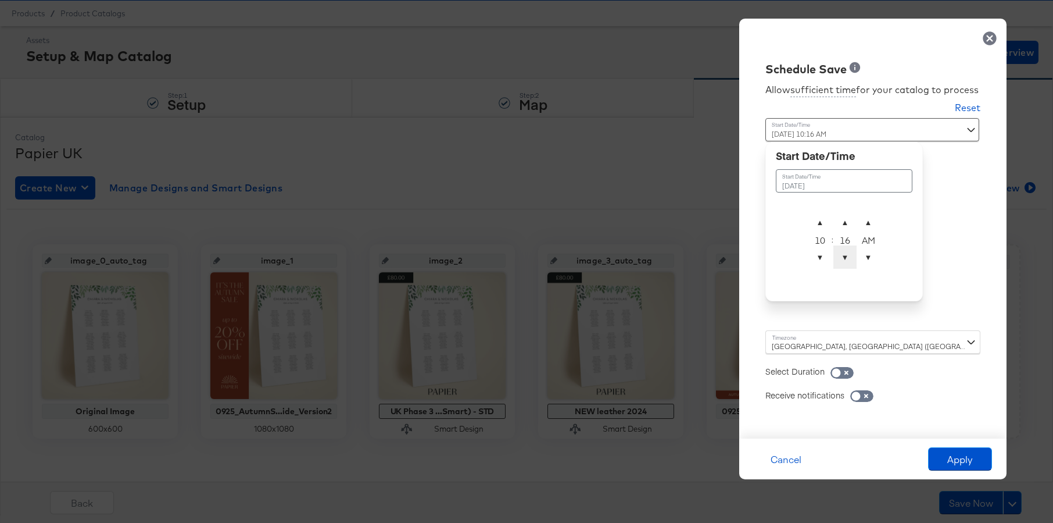
click at [836, 255] on span "▼" at bounding box center [845, 256] width 23 height 23
type input "[DATE] 10:15 AM"
click at [836, 239] on div "Schedule Save Allow sufficient time for your catalog to process Reset Time : [D…" at bounding box center [872, 229] width 267 height 420
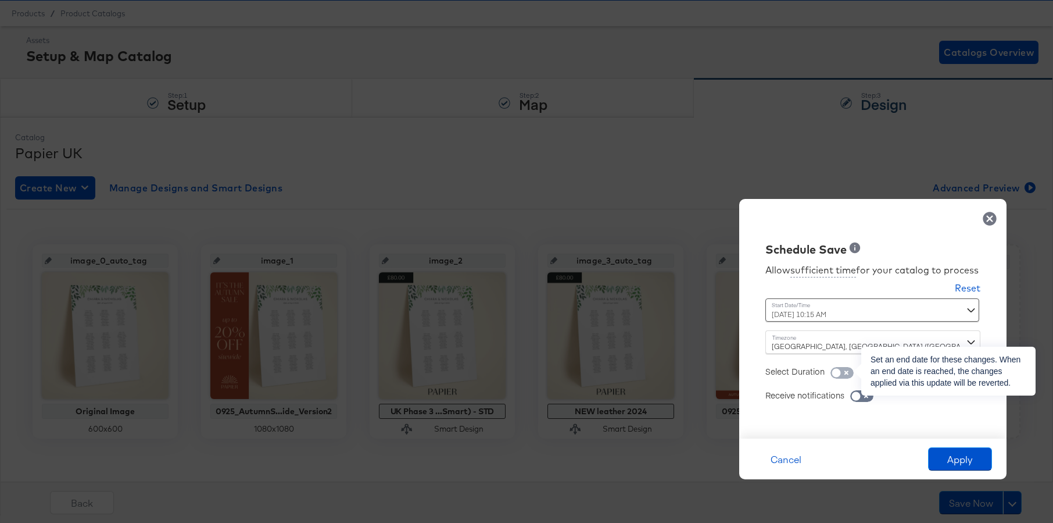
click at [836, 373] on input "checkbox" at bounding box center [836, 376] width 35 height 12
checkbox input "true"
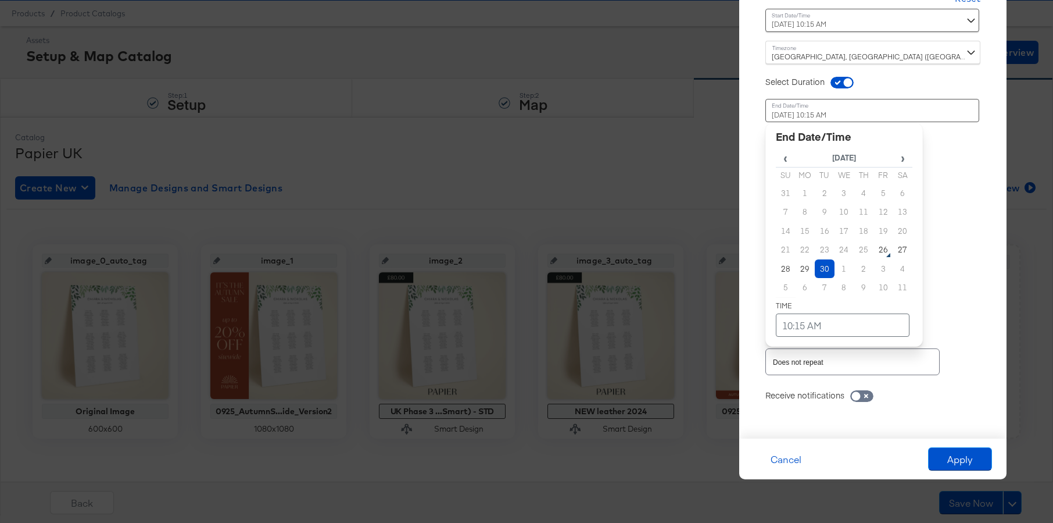
click at [785, 298] on div "[DATE] 10:15 AM ‹ [DATE] › Su Mo Tu We Th Fr Sa 31 1 2 3 4 5 6 7 8 9 10 11 12 1…" at bounding box center [845, 200] width 158 height 203
click at [836, 160] on span "›" at bounding box center [902, 157] width 19 height 17
click at [803, 228] on td "13" at bounding box center [806, 230] width 20 height 19
click at [813, 325] on td "10:15 AM" at bounding box center [843, 324] width 134 height 23
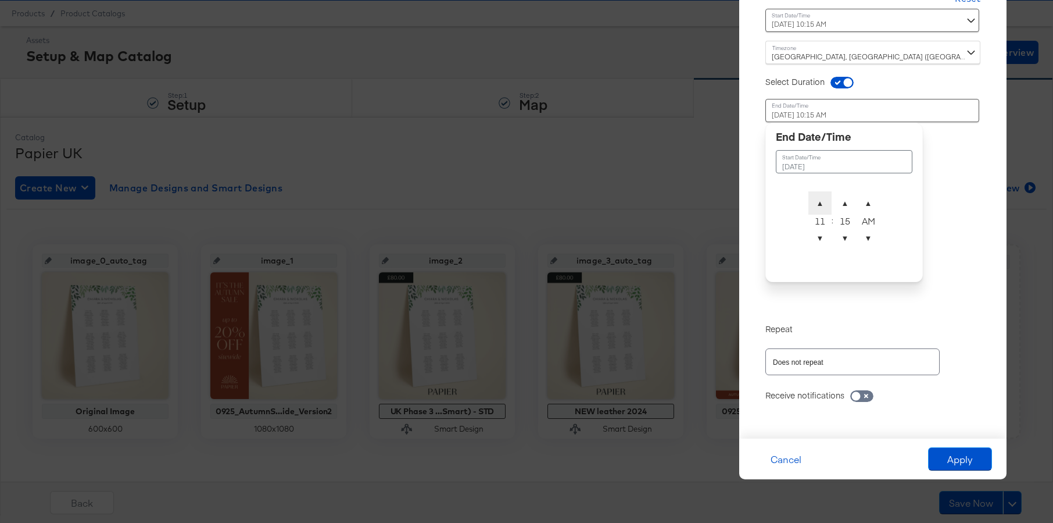
click at [821, 202] on span "▲" at bounding box center [820, 202] width 23 height 23
click at [823, 231] on span "▼" at bounding box center [820, 237] width 23 height 23
type input "[DATE] 9:15 AM"
click at [836, 277] on div "Time : [DATE] 9:15 AM October 13th 2025 ▲ 9 ▼ : ▲ 15 ▼ ▲ AM ▼" at bounding box center [873, 199] width 215 height 224
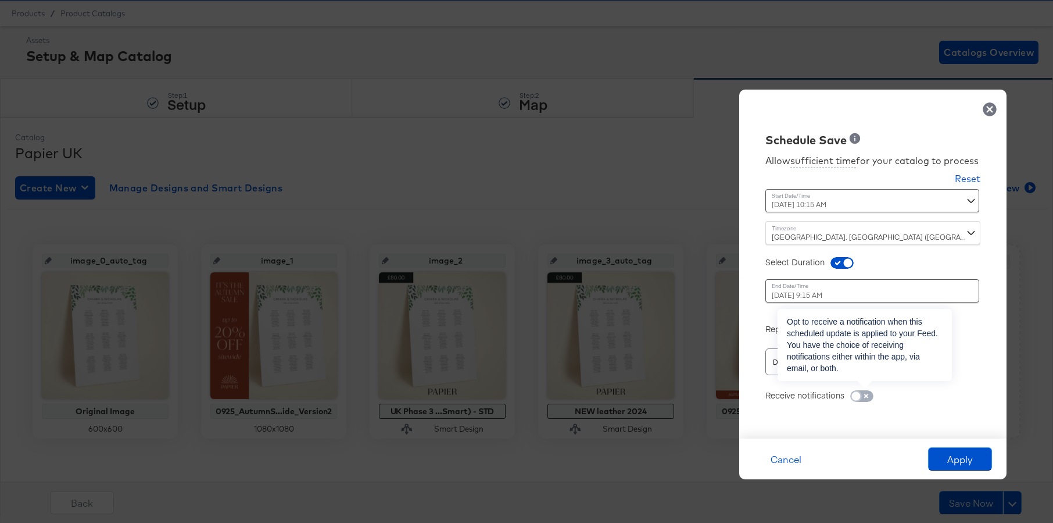
click at [836, 397] on input "checkbox" at bounding box center [856, 399] width 35 height 12
checkbox input "true"
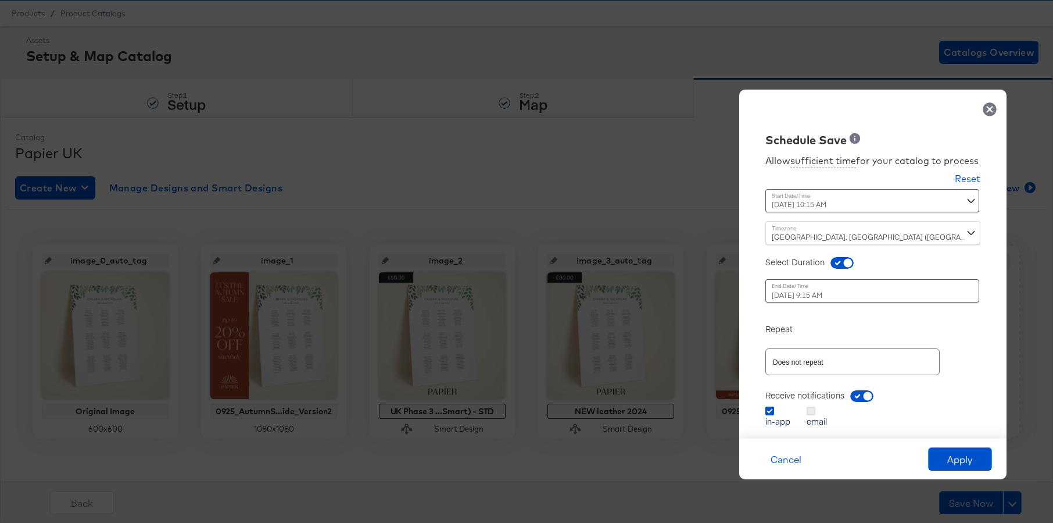
click at [813, 401] on icon at bounding box center [811, 410] width 9 height 9
click at [0, 0] on input "email" at bounding box center [0, 0] width 0 height 0
click at [776, 401] on label "in-app" at bounding box center [781, 416] width 30 height 21
click at [0, 0] on input "in-app" at bounding box center [0, 0] width 0 height 0
click at [836, 401] on button "Apply" at bounding box center [960, 458] width 64 height 23
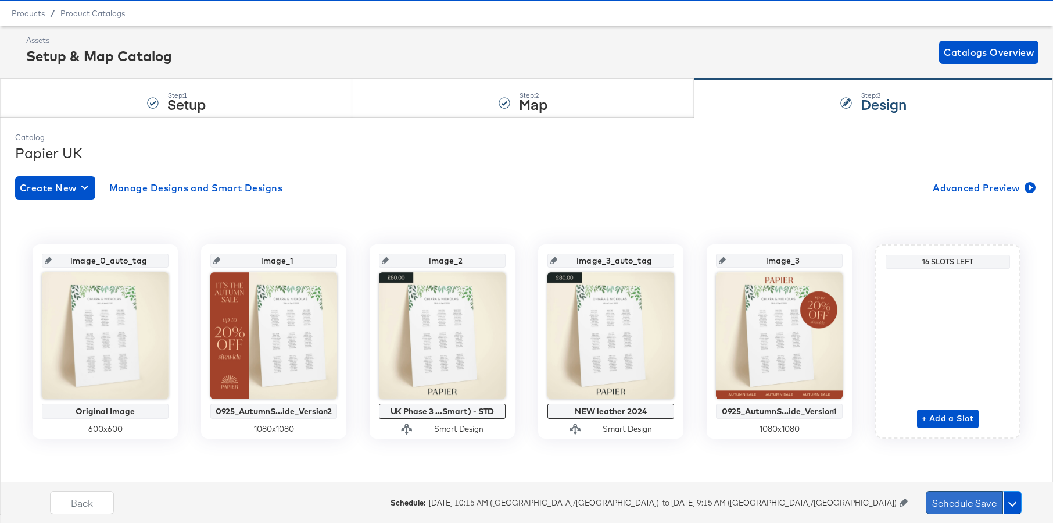
click at [836, 401] on button "Schedule Save" at bounding box center [964, 502] width 77 height 23
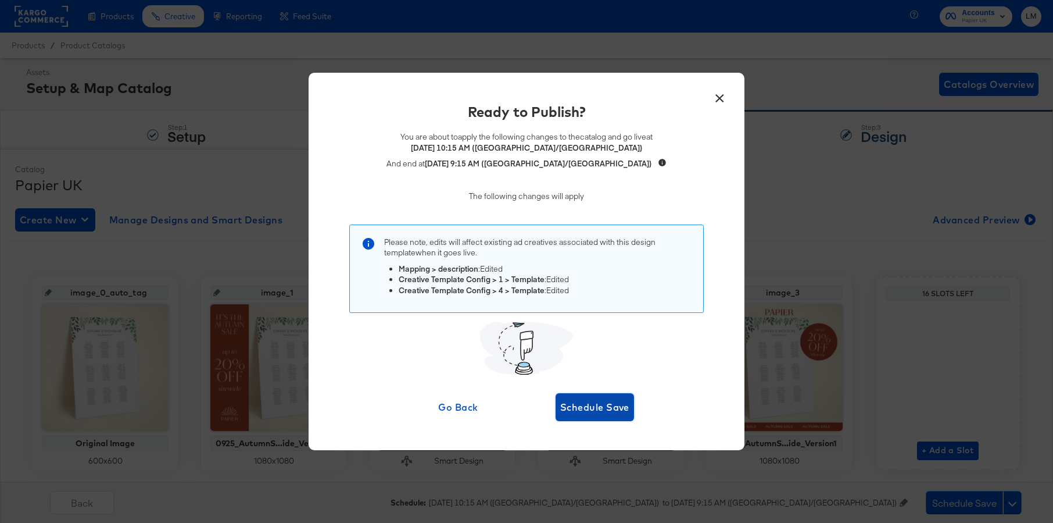
click at [613, 401] on span "Schedule Save" at bounding box center [594, 407] width 69 height 16
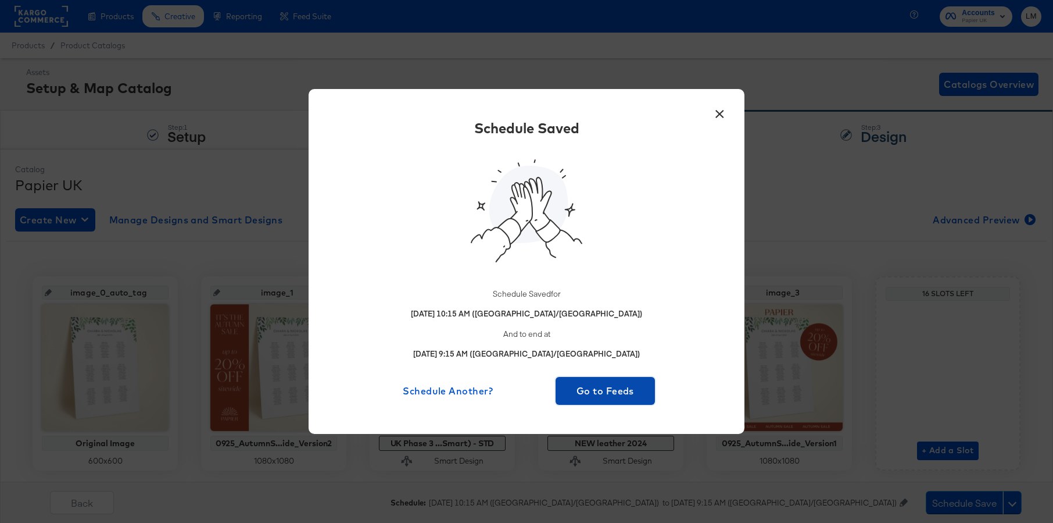
click at [598, 394] on span "Go to Feeds" at bounding box center [605, 390] width 90 height 16
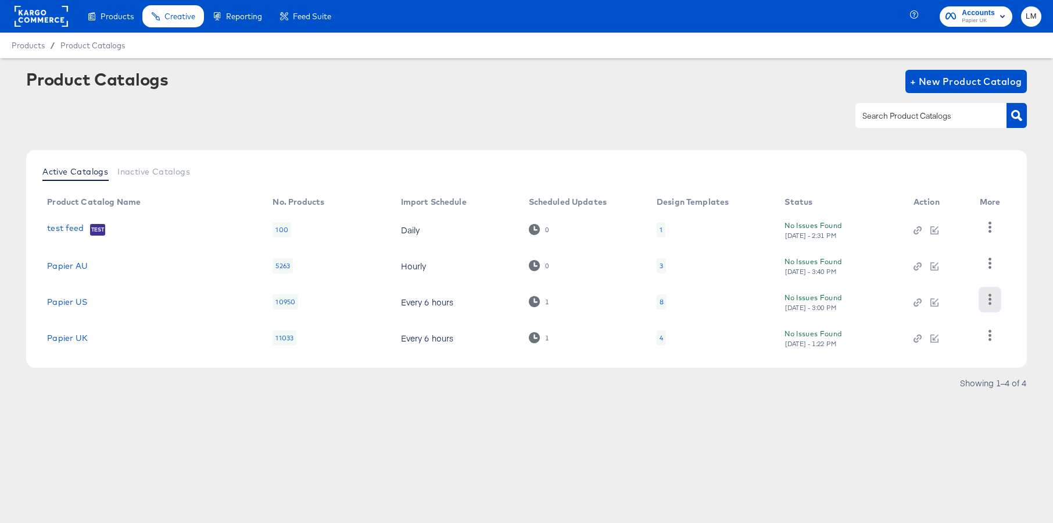
click at [836, 295] on button "button" at bounding box center [990, 299] width 20 height 23
click at [537, 296] on icon at bounding box center [534, 301] width 11 height 11
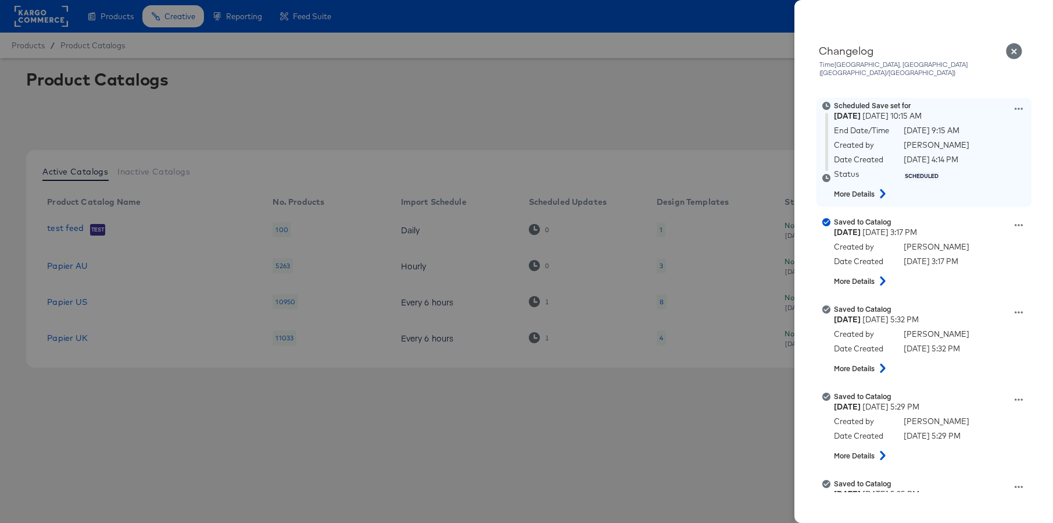
click at [836, 189] on icon at bounding box center [882, 193] width 5 height 9
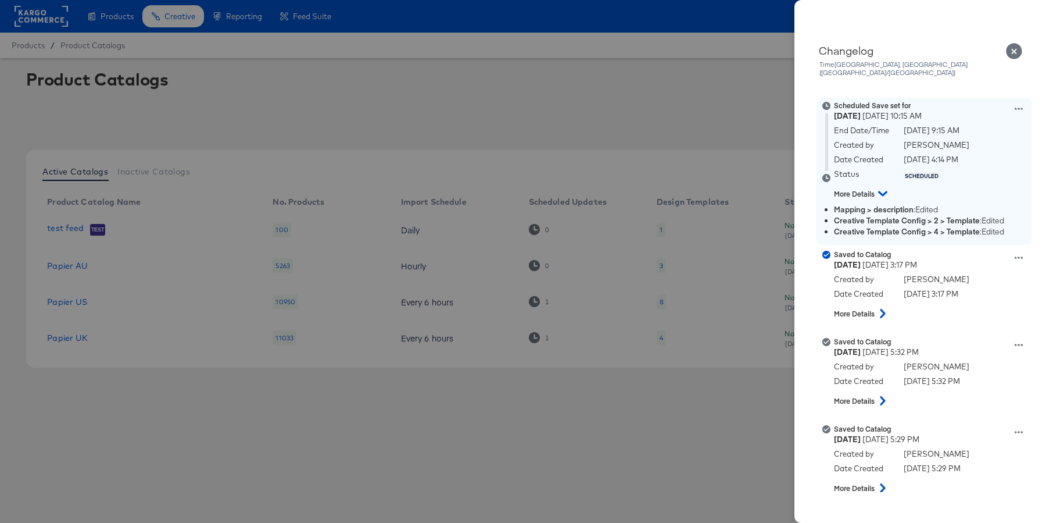
click at [836, 105] on icon at bounding box center [1019, 109] width 8 height 8
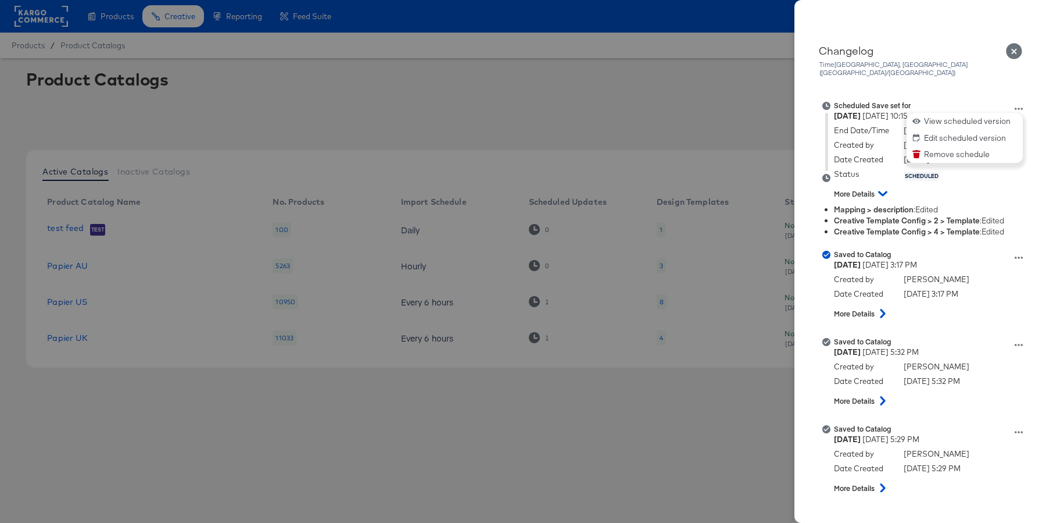
click at [836, 58] on icon "Close" at bounding box center [1014, 51] width 17 height 17
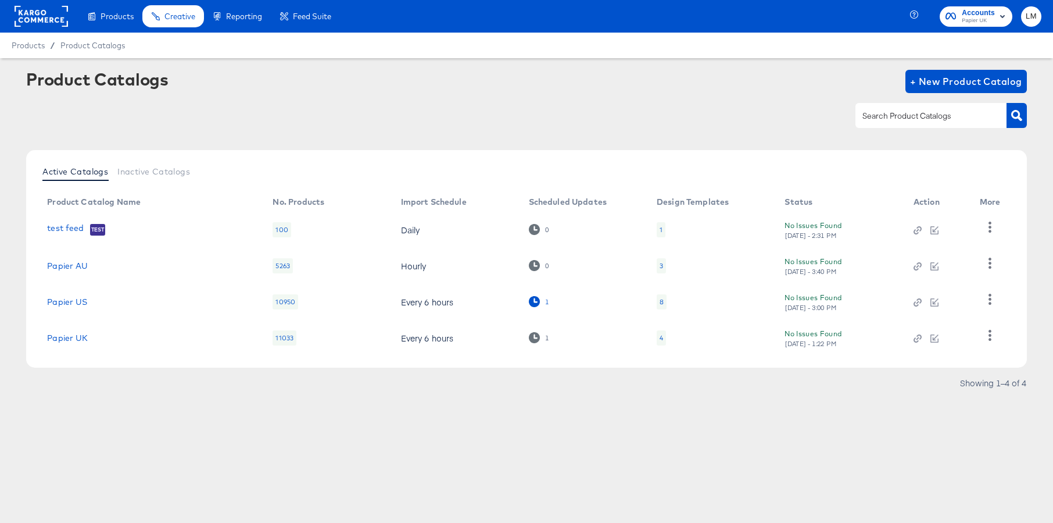
click at [542, 302] on div "1" at bounding box center [539, 301] width 20 height 11
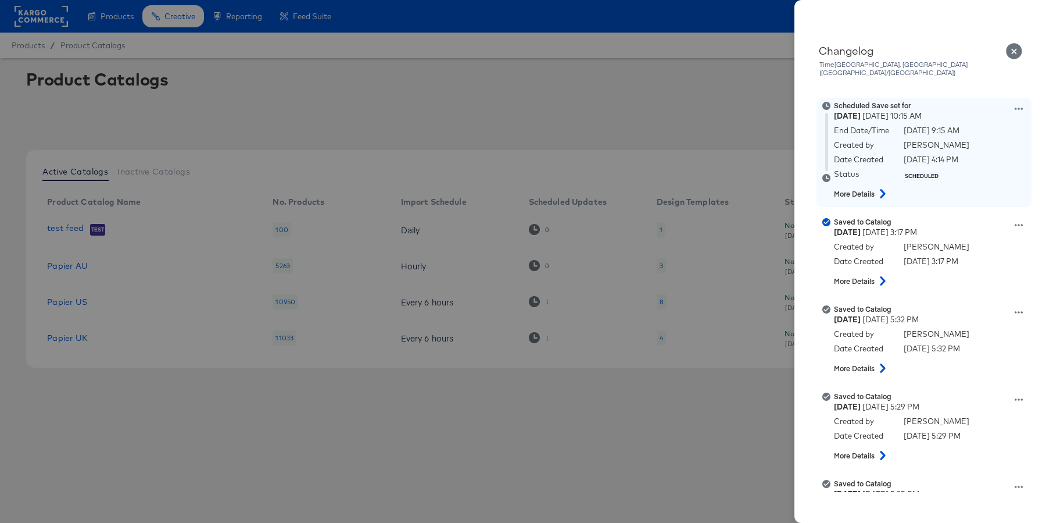
click at [836, 105] on icon at bounding box center [1019, 109] width 8 height 8
